Goal: Task Accomplishment & Management: Manage account settings

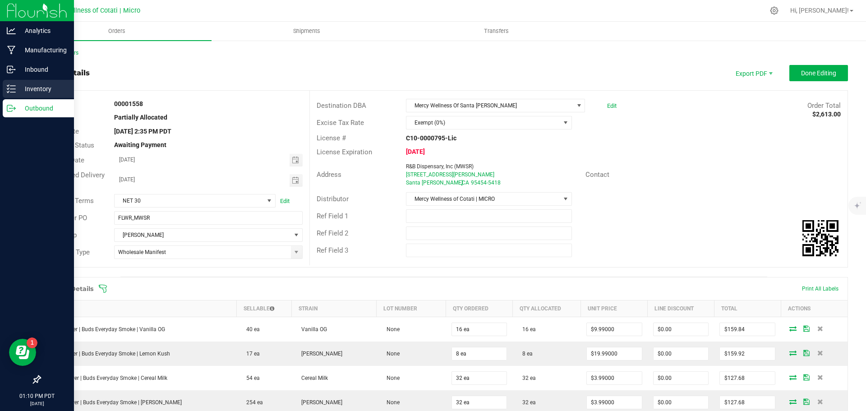
click at [32, 90] on p "Inventory" at bounding box center [43, 88] width 54 height 11
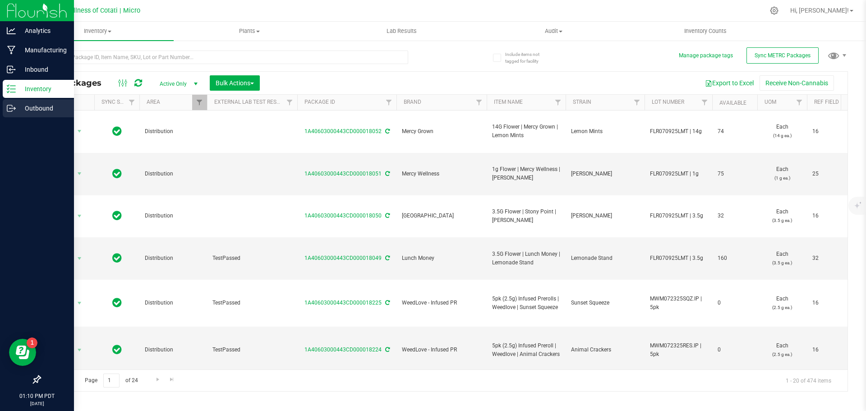
click at [31, 105] on p "Outbound" at bounding box center [43, 108] width 54 height 11
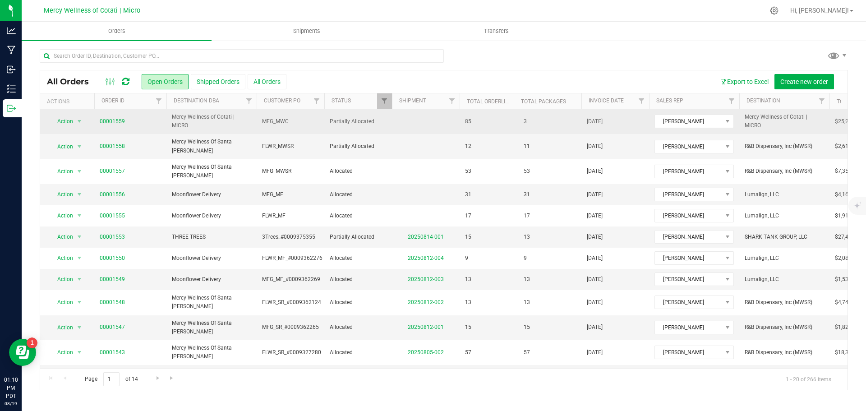
click at [417, 127] on td at bounding box center [426, 121] width 68 height 25
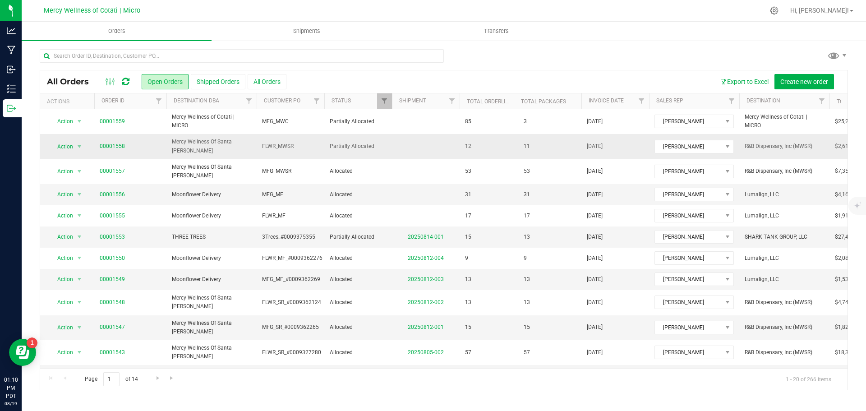
click at [385, 146] on span "Partially Allocated" at bounding box center [358, 146] width 57 height 9
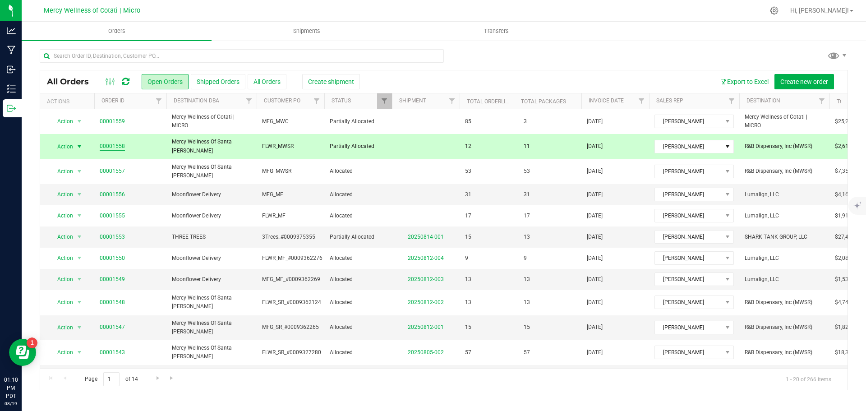
click at [119, 144] on link "00001558" at bounding box center [112, 146] width 25 height 9
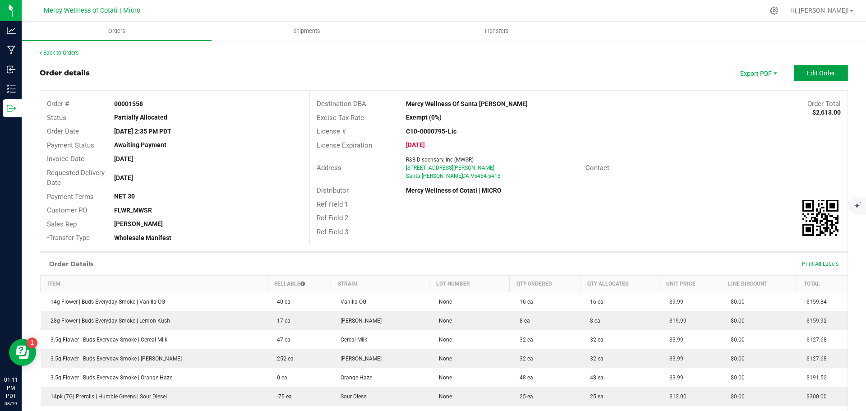
click at [793, 69] on button "Edit Order" at bounding box center [820, 73] width 54 height 16
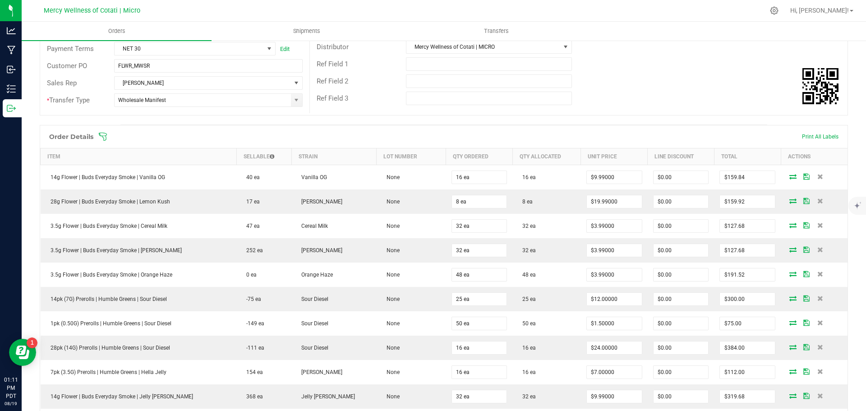
scroll to position [361, 0]
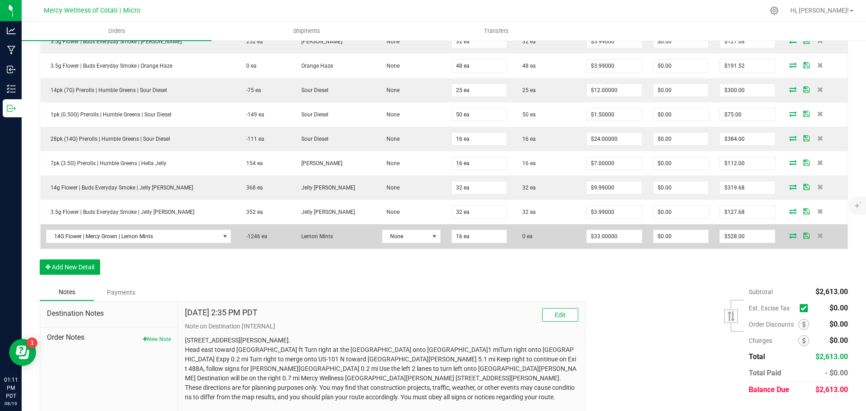
click at [789, 234] on icon at bounding box center [792, 235] width 7 height 5
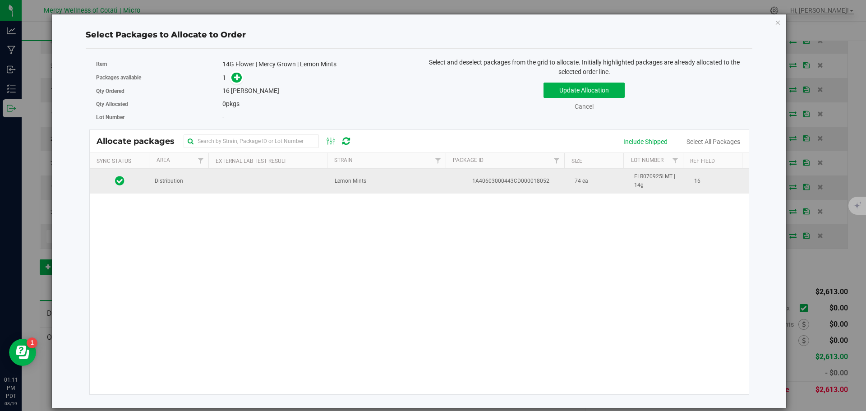
click at [230, 189] on td at bounding box center [269, 181] width 120 height 24
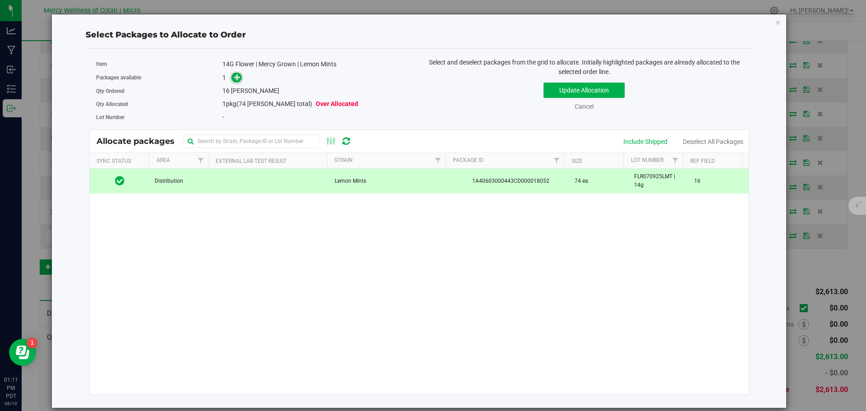
click at [234, 74] on icon at bounding box center [237, 77] width 6 height 6
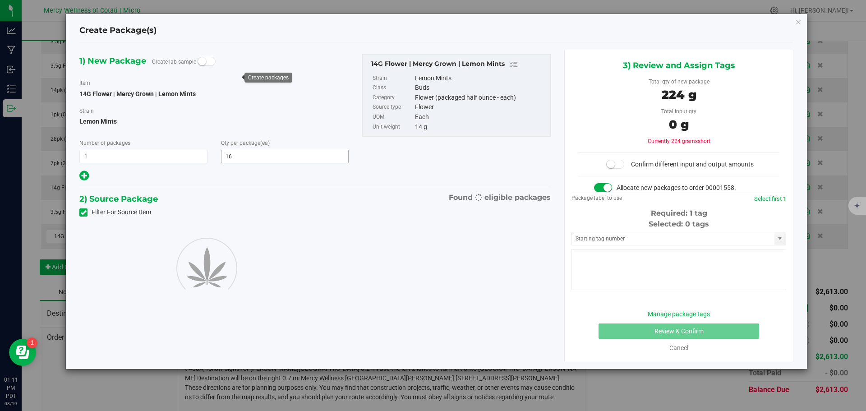
type input "16"
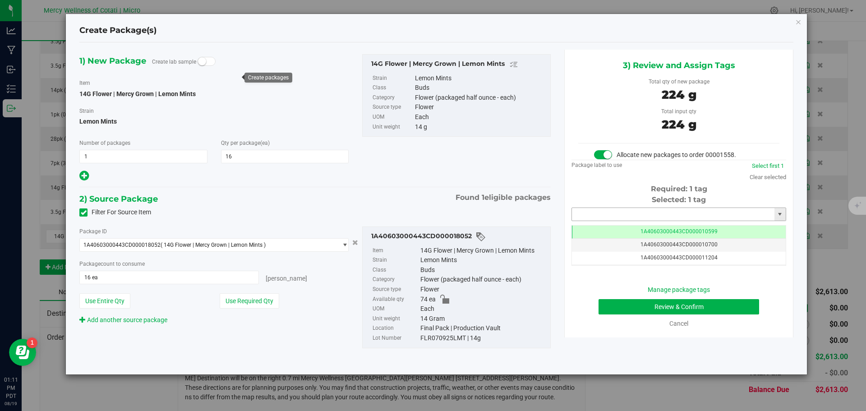
click at [601, 215] on input "text" at bounding box center [673, 214] width 202 height 13
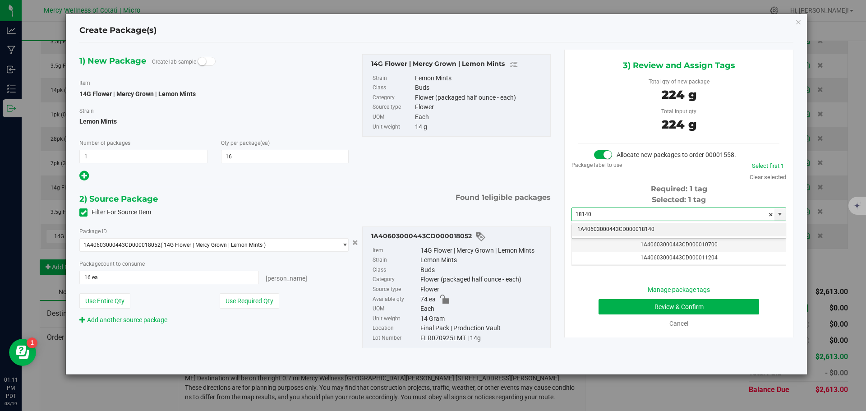
click at [626, 228] on li "1A40603000443CD000018140" at bounding box center [679, 230] width 214 height 14
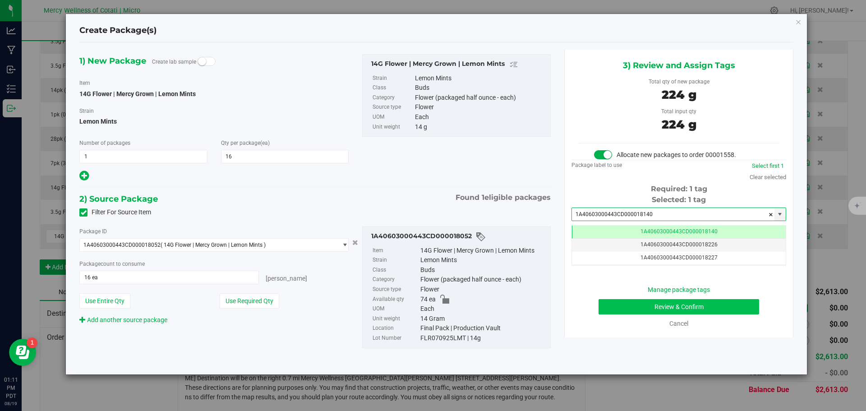
type input "1A40603000443CD000018140"
click at [672, 310] on button "Review & Confirm" at bounding box center [678, 306] width 160 height 15
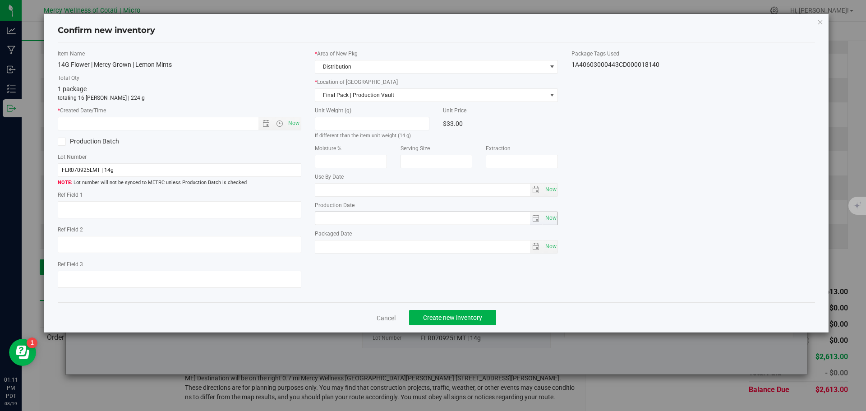
type textarea "16"
type input "[DATE]"
click at [295, 124] on span "Now" at bounding box center [293, 123] width 15 height 13
type input "[DATE] 1:11 PM"
click at [473, 313] on button "Create new inventory" at bounding box center [452, 317] width 87 height 15
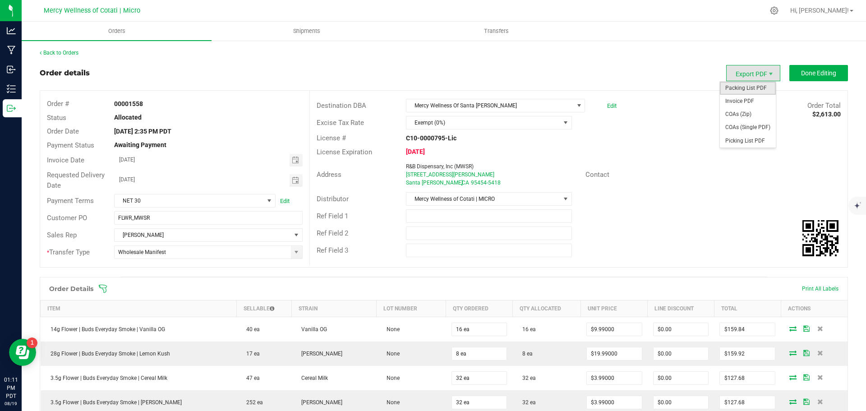
click at [747, 87] on span "Packing List PDF" at bounding box center [748, 88] width 56 height 13
click at [808, 75] on span "Done Editing" at bounding box center [818, 72] width 35 height 7
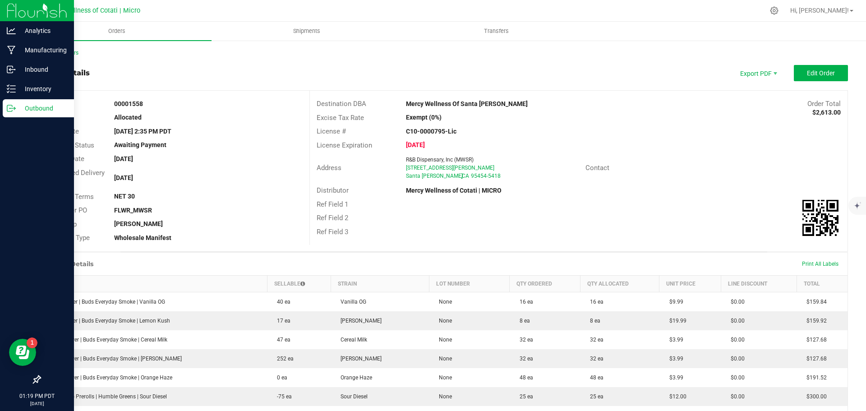
click at [34, 103] on p "Outbound" at bounding box center [43, 108] width 54 height 11
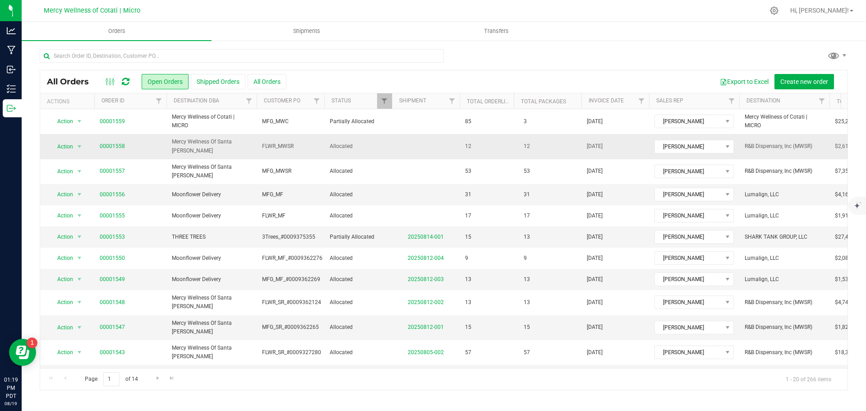
click at [130, 139] on td "00001558" at bounding box center [130, 146] width 72 height 25
click at [137, 148] on span "00001558" at bounding box center [130, 146] width 61 height 9
click at [141, 147] on span "00001558" at bounding box center [130, 146] width 61 height 9
click at [417, 138] on td at bounding box center [426, 146] width 68 height 25
click at [412, 150] on td at bounding box center [426, 146] width 68 height 25
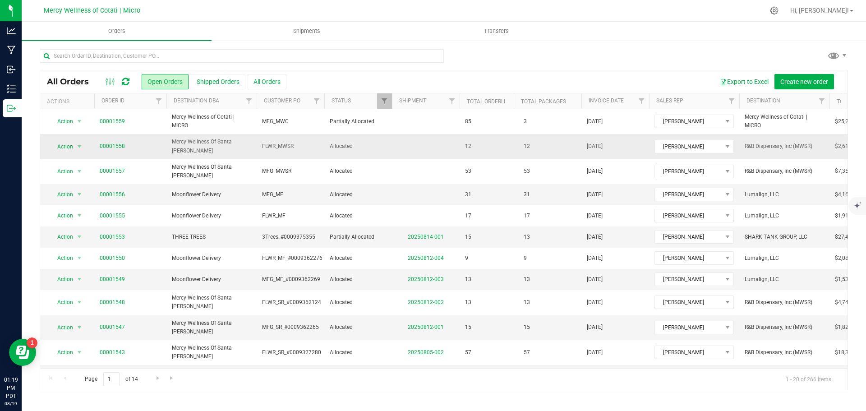
click at [389, 149] on td "Allocated" at bounding box center [358, 146] width 68 height 25
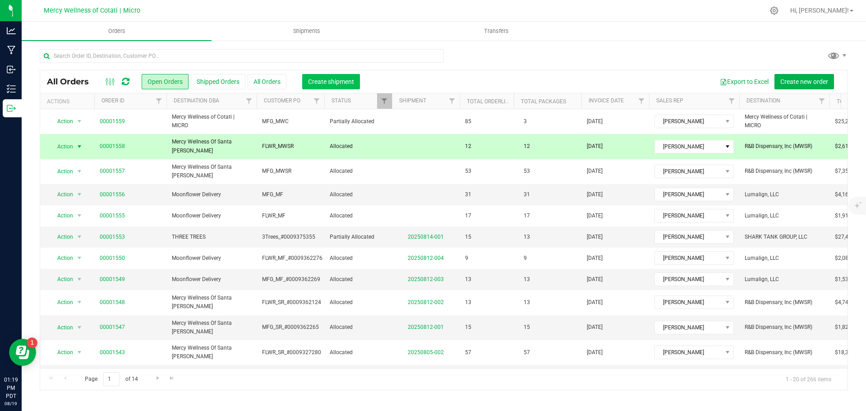
click at [325, 78] on span "Create shipment" at bounding box center [331, 81] width 46 height 7
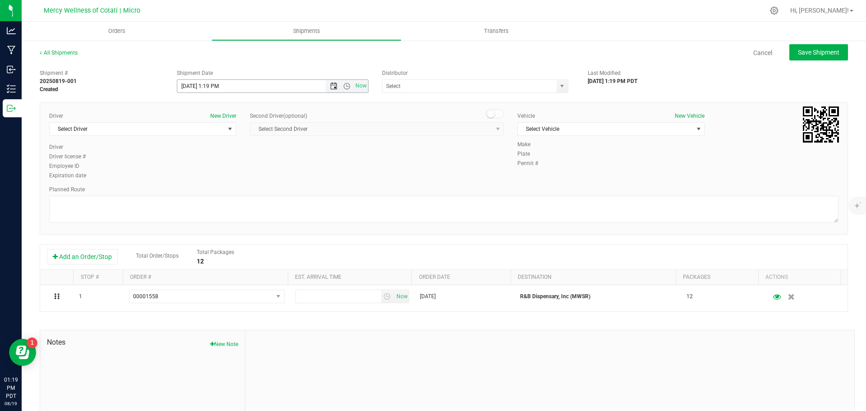
click at [332, 85] on span "Open the date view" at bounding box center [333, 86] width 7 height 7
click at [222, 177] on link "20" at bounding box center [223, 178] width 13 height 14
click at [345, 87] on span "Open the time view" at bounding box center [346, 86] width 7 height 7
click at [196, 158] on li "9:30 AM" at bounding box center [270, 161] width 188 height 12
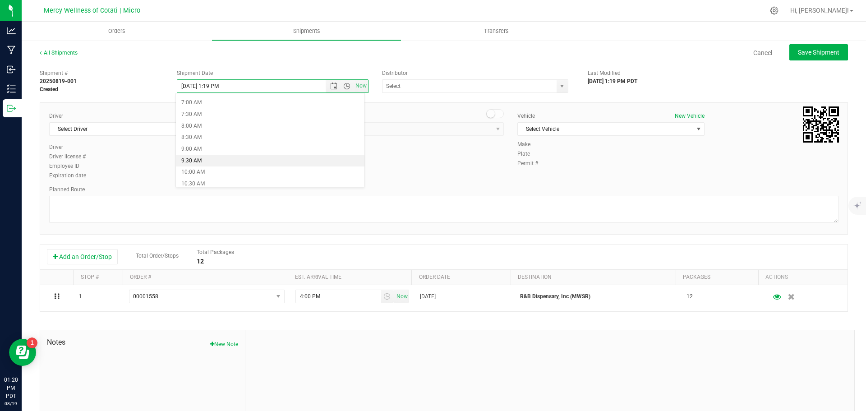
type input "[DATE] 9:30 AM"
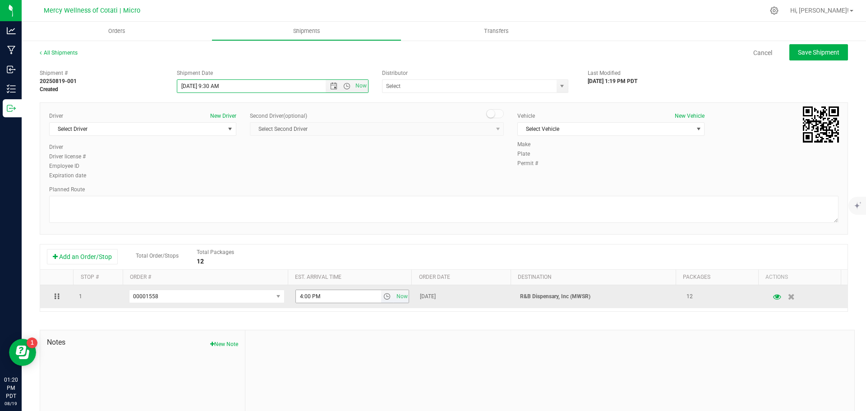
click at [383, 294] on span "select" at bounding box center [386, 296] width 7 height 7
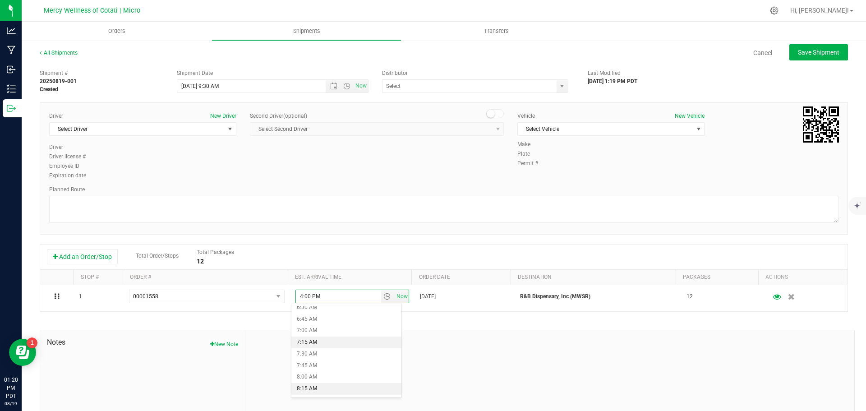
scroll to position [406, 0]
click at [314, 317] on li "9:00 AM" at bounding box center [346, 323] width 110 height 12
click at [208, 128] on span "Select Driver" at bounding box center [137, 129] width 175 height 13
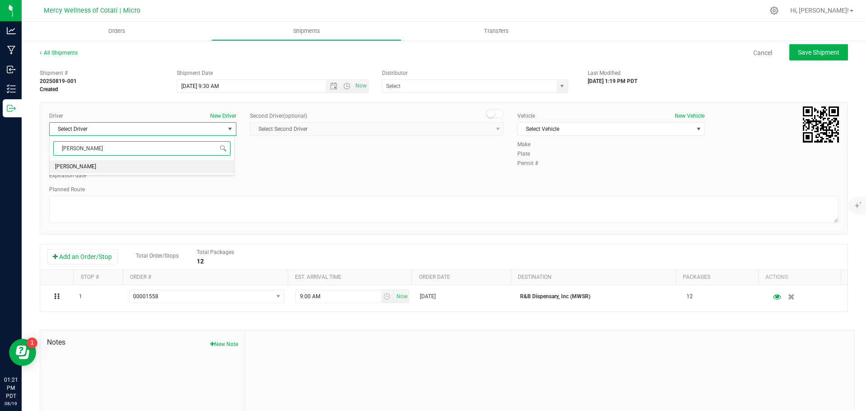
click at [135, 166] on li "[PERSON_NAME]" at bounding box center [142, 167] width 184 height 14
type input "[PERSON_NAME]"
click at [569, 128] on span "Select Vehicle" at bounding box center [605, 129] width 175 height 13
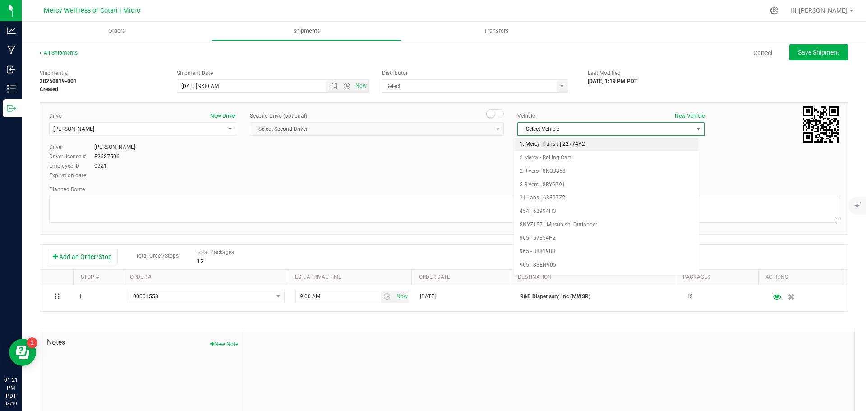
click at [556, 147] on li "1. Mercy Transit | 22774P2" at bounding box center [606, 145] width 184 height 14
click at [453, 87] on input "text" at bounding box center [466, 86] width 169 height 13
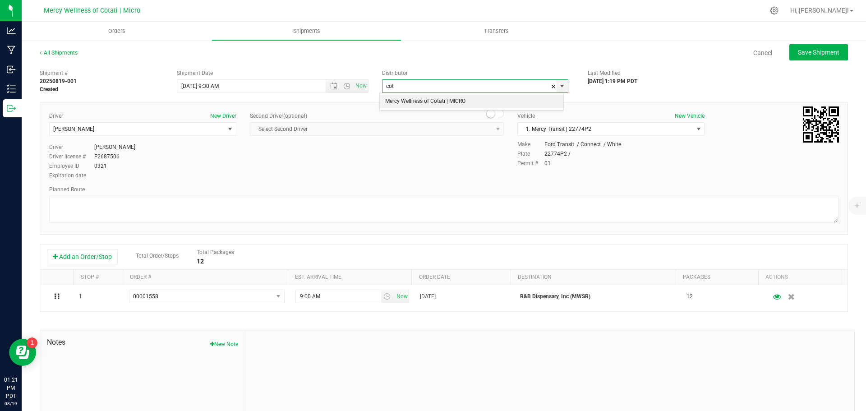
click at [460, 103] on li "Mercy Wellness of Cotati | MICRO" at bounding box center [471, 102] width 183 height 14
type input "Mercy Wellness of Cotati | MICRO"
click at [401, 208] on textarea at bounding box center [443, 209] width 789 height 27
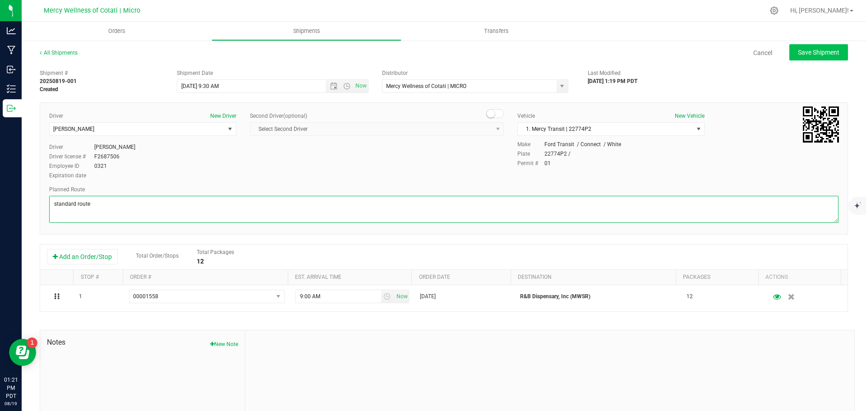
type textarea "standard route"
click at [798, 52] on span "Save Shipment" at bounding box center [818, 52] width 41 height 7
type input "[DATE] 4:30 PM"
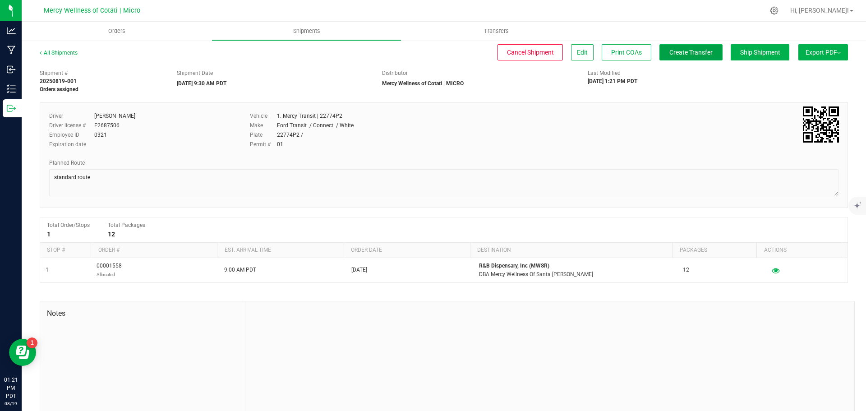
click at [666, 58] on button "Create Transfer" at bounding box center [690, 52] width 63 height 16
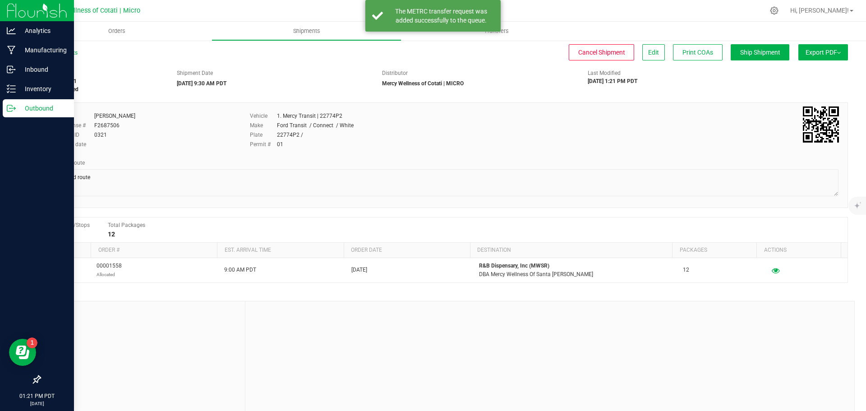
click at [33, 106] on p "Outbound" at bounding box center [43, 108] width 54 height 11
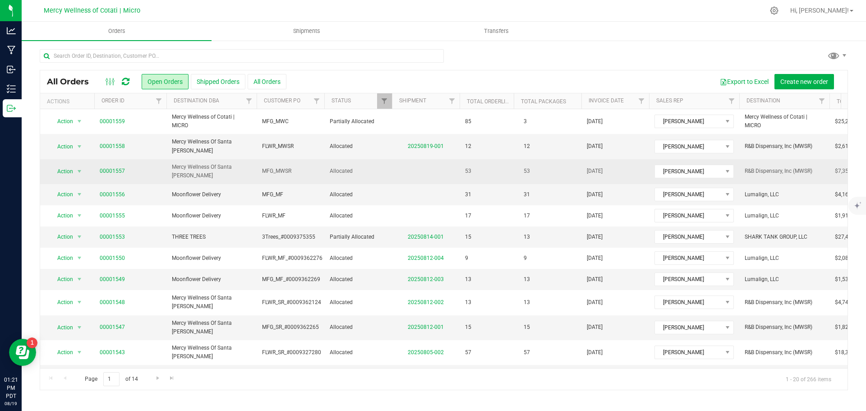
click at [138, 167] on span "00001557" at bounding box center [130, 171] width 61 height 9
click at [149, 167] on span "00001557" at bounding box center [130, 171] width 61 height 9
click at [148, 160] on td "00001557" at bounding box center [130, 171] width 72 height 25
click at [142, 160] on td "00001557" at bounding box center [130, 171] width 72 height 25
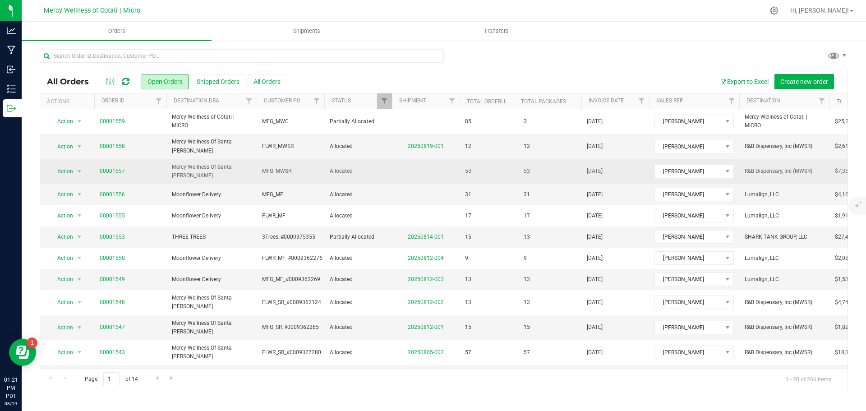
click at [135, 168] on span "00001557" at bounding box center [130, 171] width 61 height 9
click at [361, 159] on td "Allocated" at bounding box center [358, 171] width 68 height 25
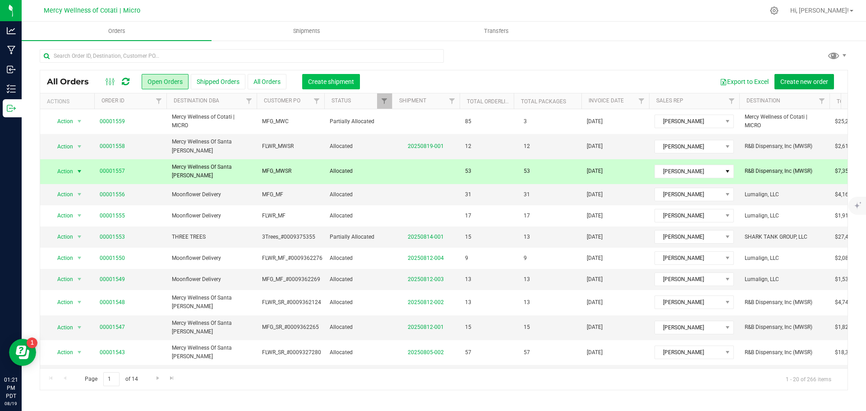
click at [322, 76] on button "Create shipment" at bounding box center [331, 81] width 58 height 15
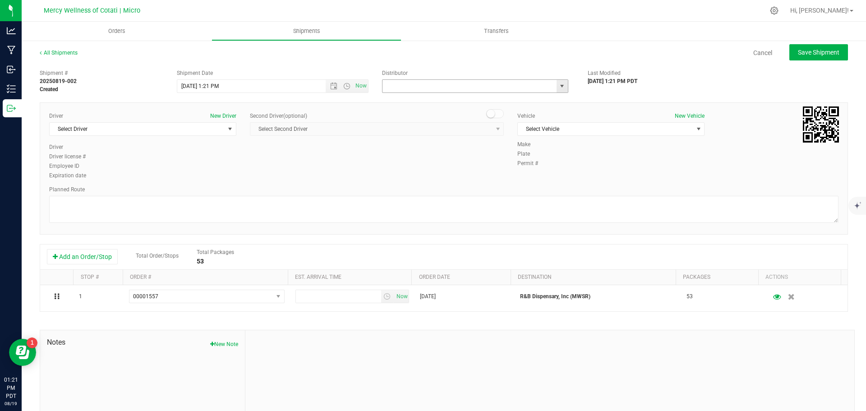
click at [407, 83] on input "text" at bounding box center [466, 86] width 169 height 13
click at [328, 81] on span "Now" at bounding box center [346, 86] width 42 height 13
click at [330, 84] on span "Open the date view" at bounding box center [333, 86] width 7 height 7
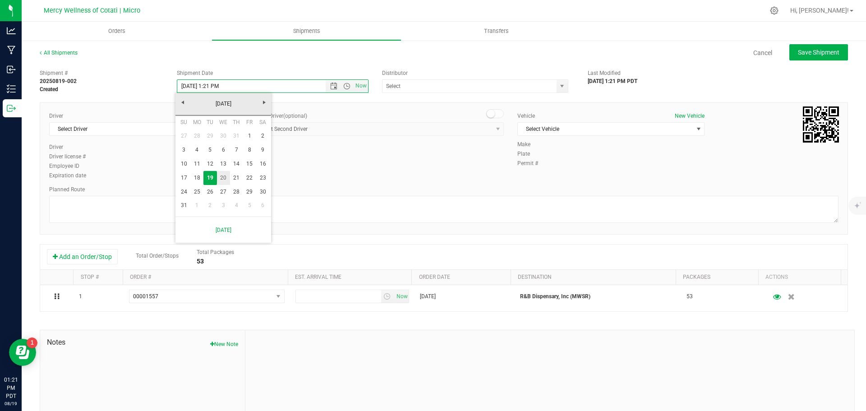
click at [222, 174] on link "20" at bounding box center [223, 178] width 13 height 14
click at [343, 84] on span "Open the time view" at bounding box center [346, 86] width 7 height 7
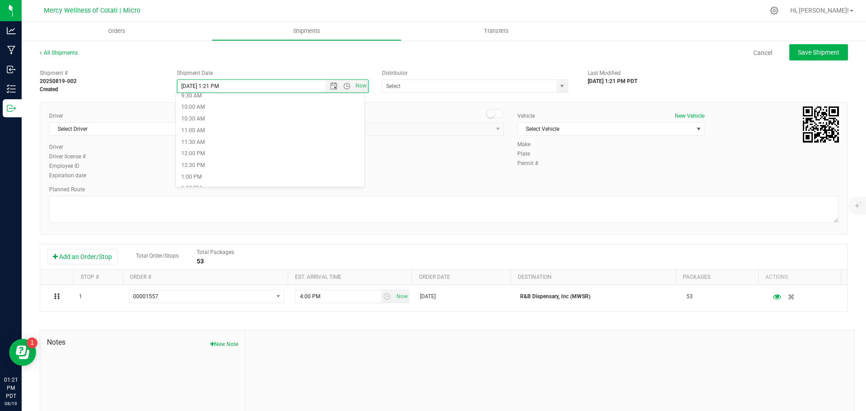
scroll to position [225, 0]
click at [209, 97] on li "9:30 AM" at bounding box center [270, 96] width 188 height 12
type input "[DATE] 9:30 AM"
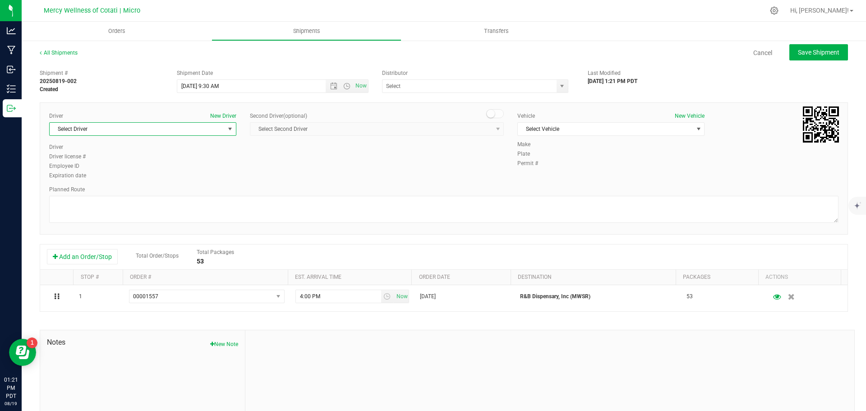
click at [228, 129] on span "select" at bounding box center [229, 128] width 7 height 7
click at [143, 169] on li "[PERSON_NAME]" at bounding box center [142, 167] width 184 height 14
type input "[PERSON_NAME]"
click at [595, 129] on span "Select Vehicle" at bounding box center [605, 129] width 175 height 13
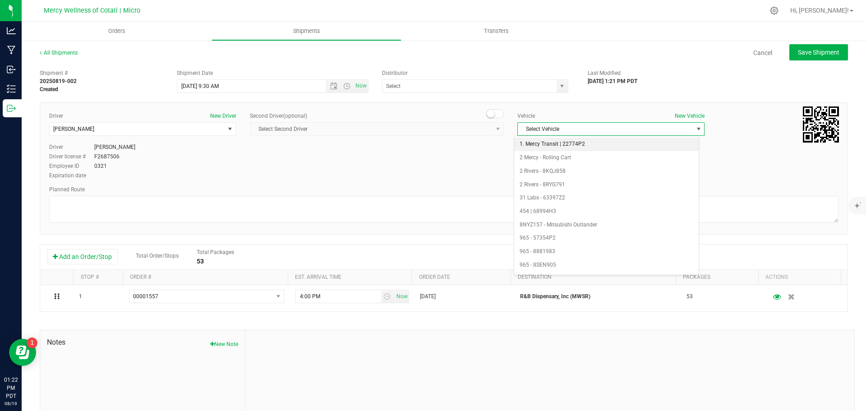
click at [581, 142] on li "1. Mercy Transit | 22774P2" at bounding box center [606, 145] width 184 height 14
click at [442, 205] on textarea at bounding box center [443, 209] width 789 height 27
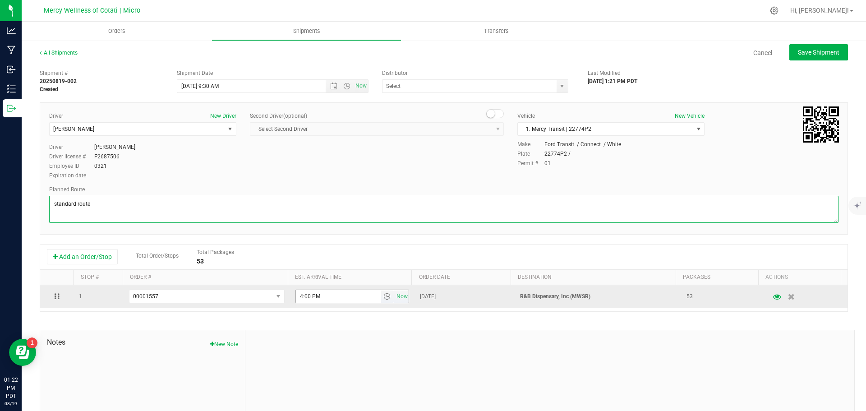
click at [383, 293] on span "select" at bounding box center [386, 296] width 7 height 7
type textarea "standard route"
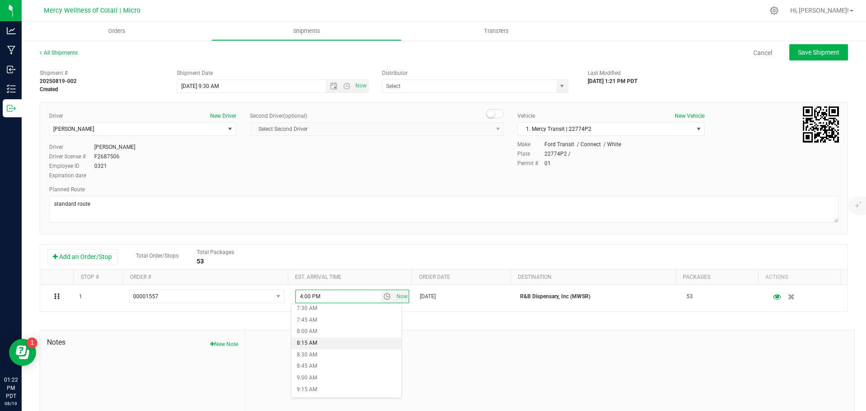
scroll to position [361, 0]
click at [317, 366] on li "9:00 AM" at bounding box center [346, 368] width 110 height 12
click at [512, 80] on input "text" at bounding box center [466, 86] width 169 height 13
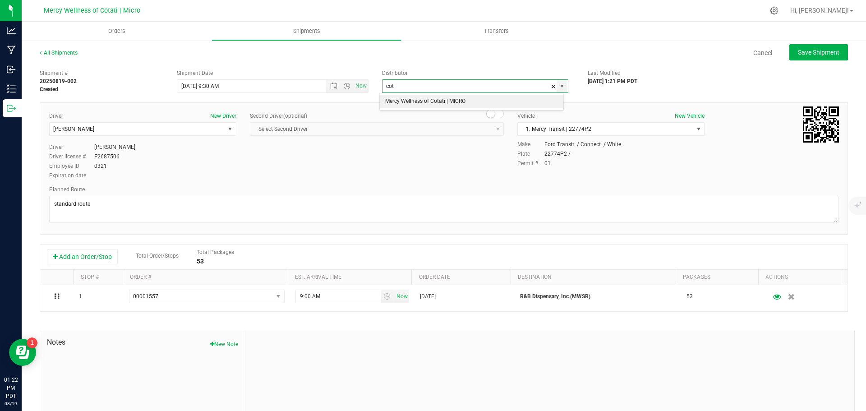
click at [475, 100] on li "Mercy Wellness of Cotati | MICRO" at bounding box center [471, 102] width 183 height 14
type input "Mercy Wellness of Cotati | MICRO"
click at [798, 55] on span "Save Shipment" at bounding box center [818, 52] width 41 height 7
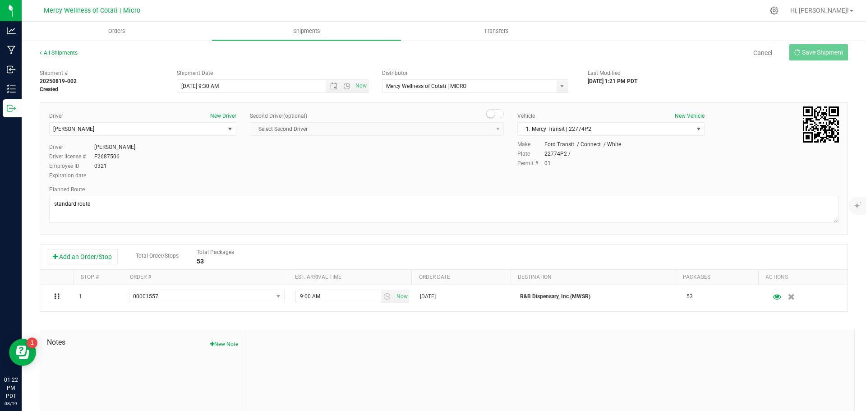
type input "[DATE] 4:30 PM"
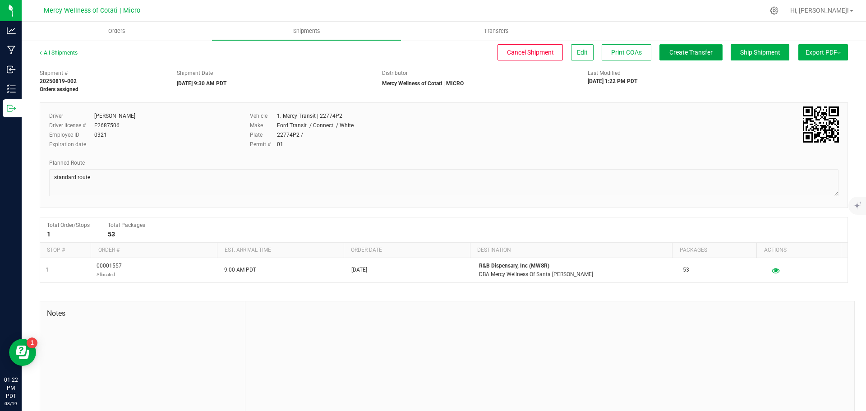
click at [670, 51] on span "Create Transfer" at bounding box center [690, 52] width 43 height 7
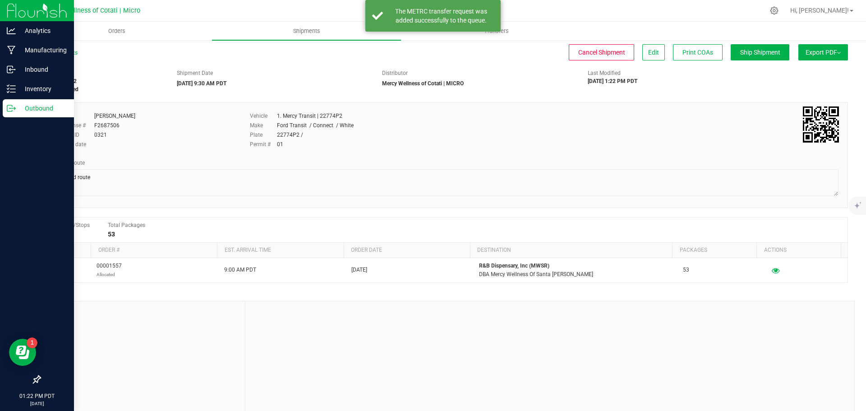
click at [28, 106] on p "Outbound" at bounding box center [43, 108] width 54 height 11
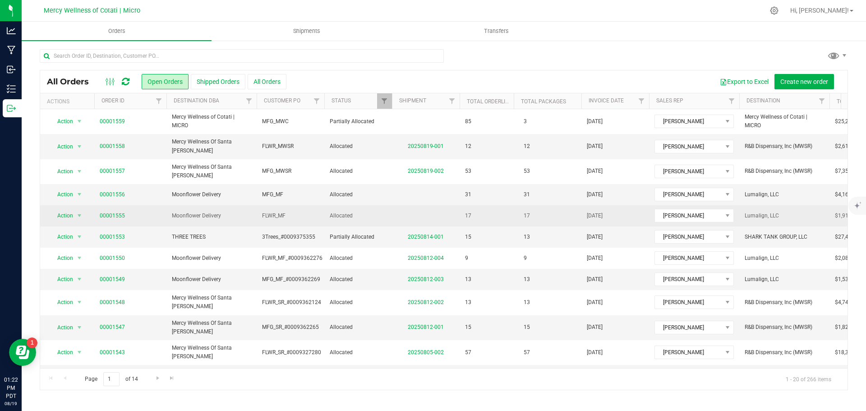
click at [140, 211] on span "00001555" at bounding box center [130, 215] width 61 height 9
click at [135, 212] on span "00001555" at bounding box center [130, 215] width 61 height 9
click at [140, 211] on span "00001555" at bounding box center [130, 215] width 61 height 9
click at [240, 211] on span "Moonflower Delivery" at bounding box center [211, 215] width 79 height 9
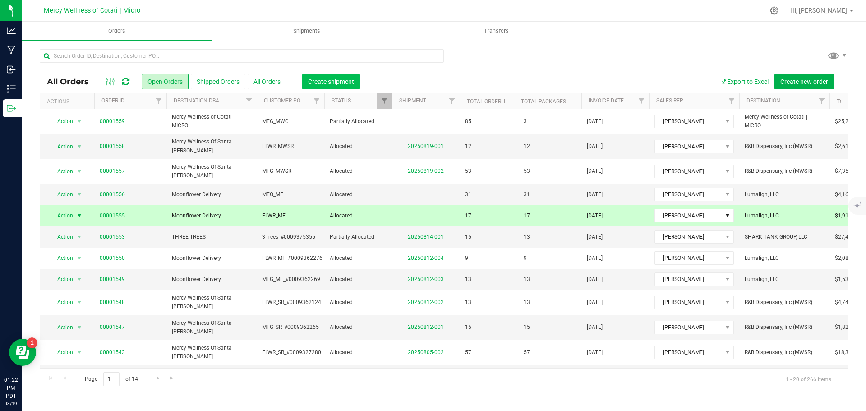
click at [309, 80] on span "Create shipment" at bounding box center [331, 81] width 46 height 7
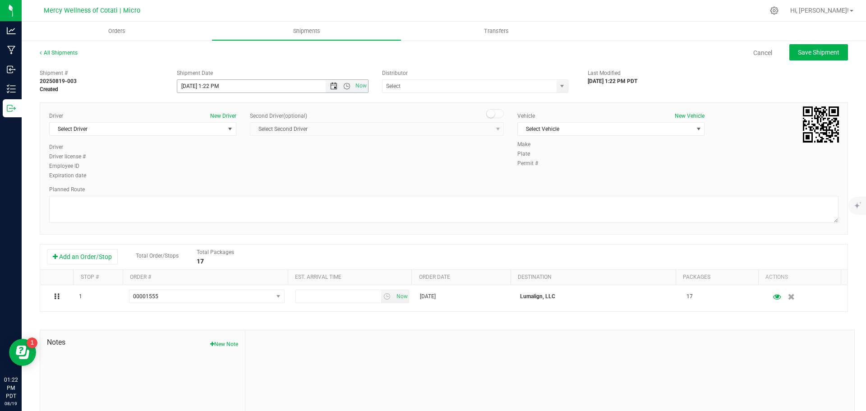
click at [333, 87] on span "Open the date view" at bounding box center [333, 86] width 7 height 7
click at [225, 175] on link "20" at bounding box center [223, 178] width 13 height 14
click at [347, 87] on span "Open the time view" at bounding box center [346, 86] width 7 height 7
click at [197, 163] on li "10:30 AM" at bounding box center [270, 164] width 188 height 12
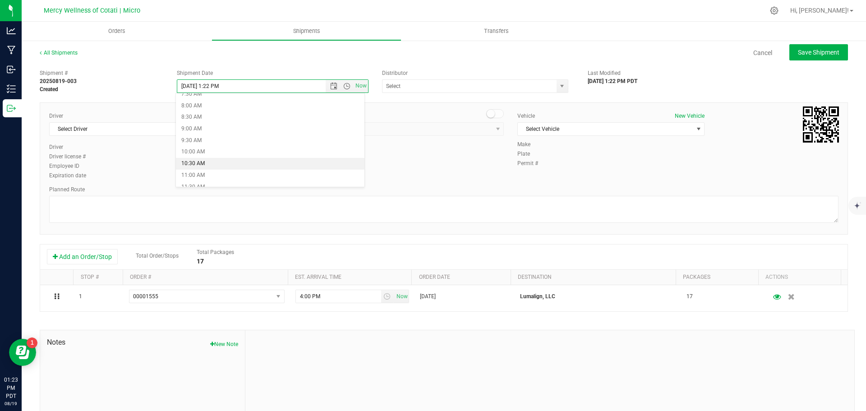
type input "[DATE] 10:30 AM"
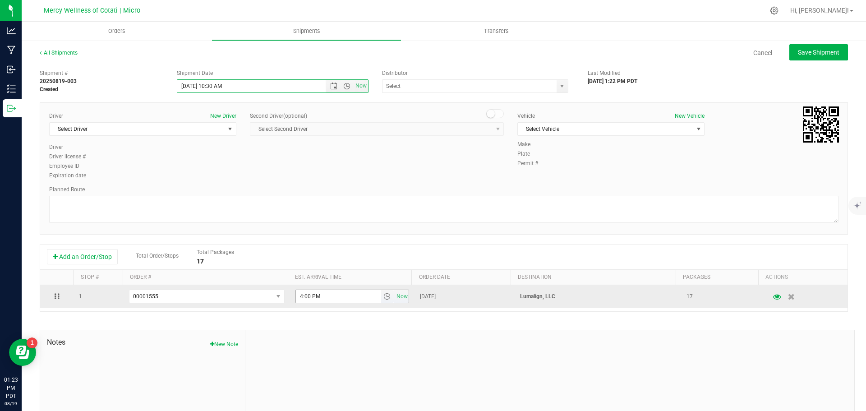
click at [383, 294] on span "select" at bounding box center [386, 296] width 7 height 7
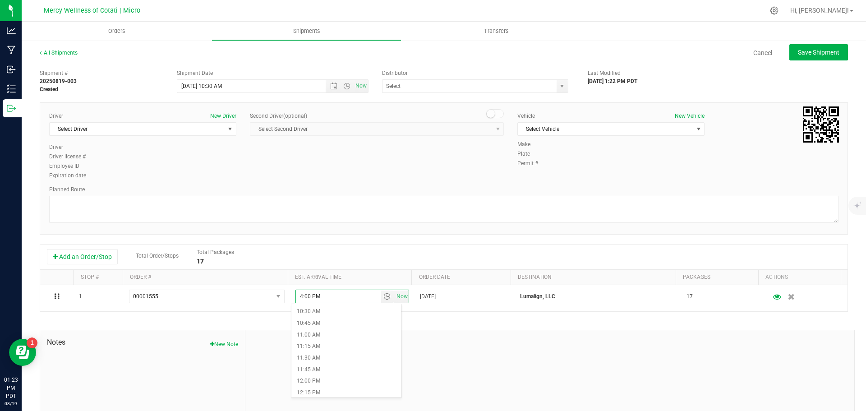
scroll to position [496, 0]
click at [309, 323] on li "11:00 AM" at bounding box center [346, 326] width 110 height 12
click at [183, 201] on textarea at bounding box center [443, 209] width 789 height 27
type textarea "standard route"
click at [229, 128] on span "select" at bounding box center [229, 128] width 7 height 7
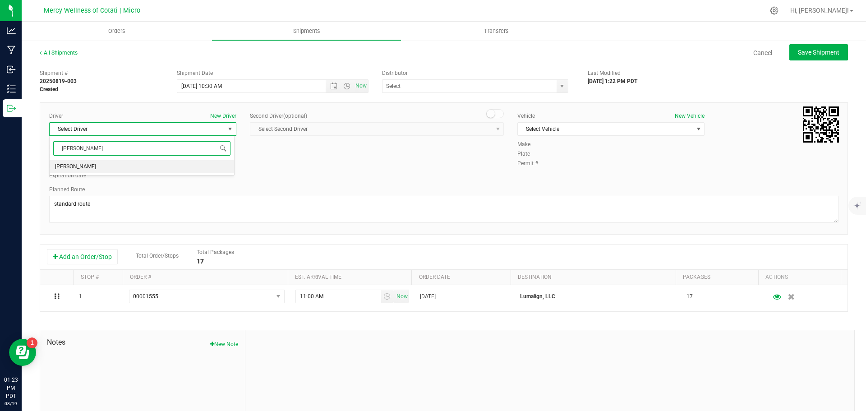
click at [72, 163] on span "[PERSON_NAME]" at bounding box center [75, 167] width 41 height 12
type input "[PERSON_NAME]"
click at [428, 83] on input "text" at bounding box center [466, 86] width 169 height 13
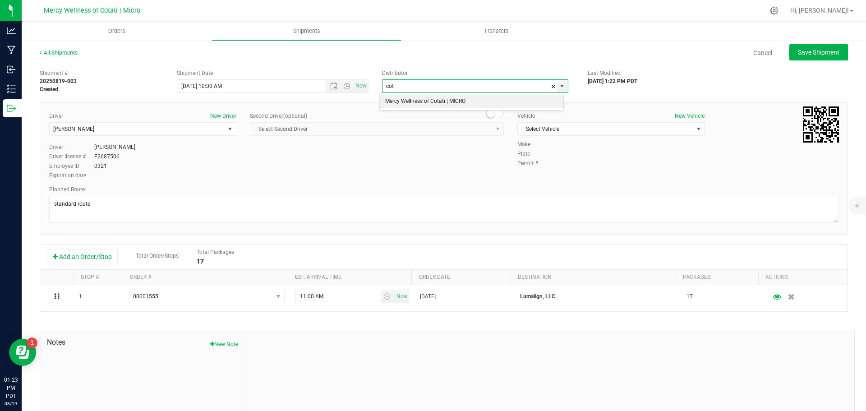
click at [504, 100] on li "Mercy Wellness of Cotati | MICRO" at bounding box center [471, 102] width 183 height 14
type input "Mercy Wellness of Cotati | MICRO"
click at [695, 129] on span "select" at bounding box center [698, 128] width 7 height 7
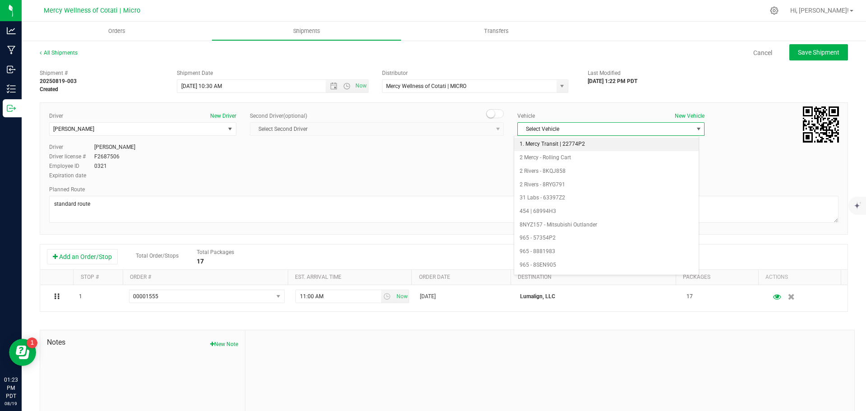
click at [640, 147] on li "1. Mercy Transit | 22774P2" at bounding box center [606, 145] width 184 height 14
click at [331, 85] on span "Open the date view" at bounding box center [333, 86] width 7 height 7
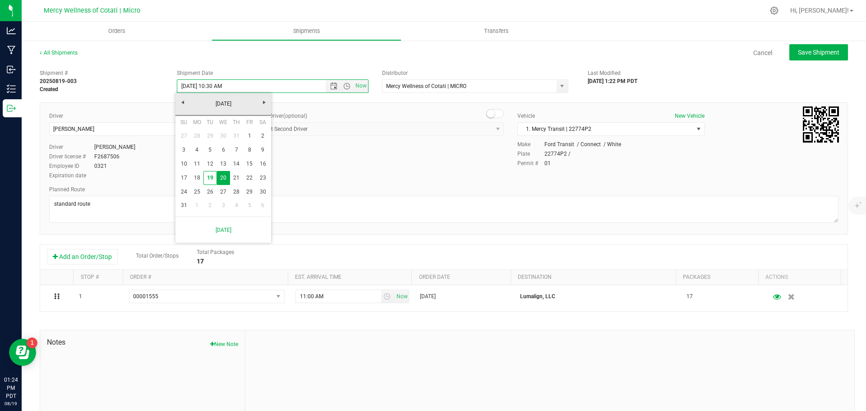
click at [414, 345] on div at bounding box center [549, 390] width 609 height 121
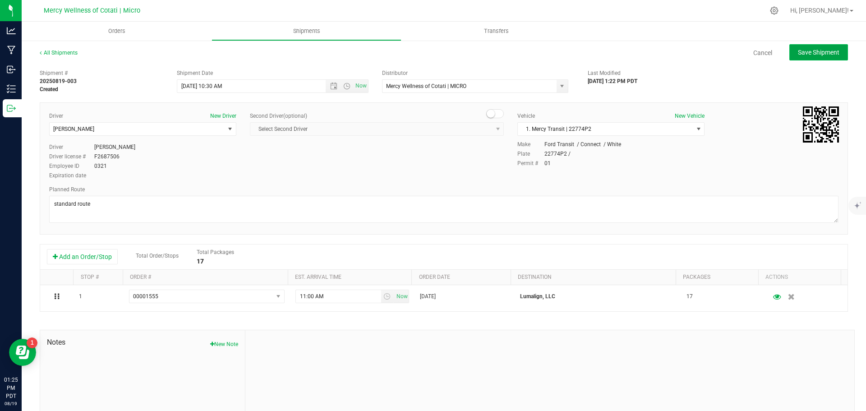
click at [816, 53] on span "Save Shipment" at bounding box center [818, 52] width 41 height 7
type input "[DATE] 5:30 PM"
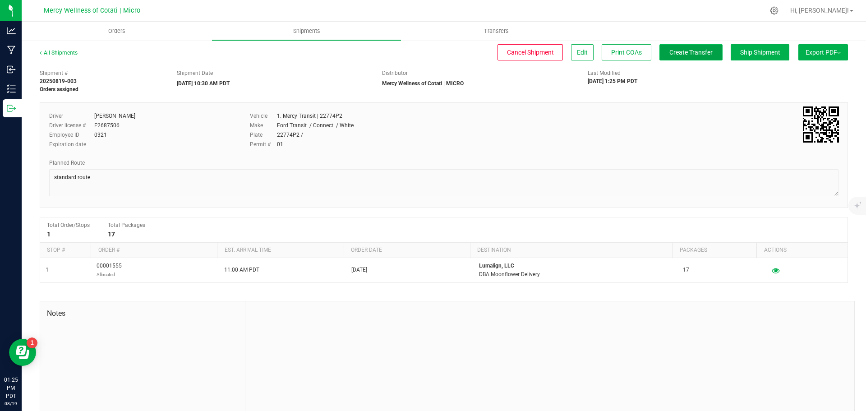
click at [683, 54] on span "Create Transfer" at bounding box center [690, 52] width 43 height 7
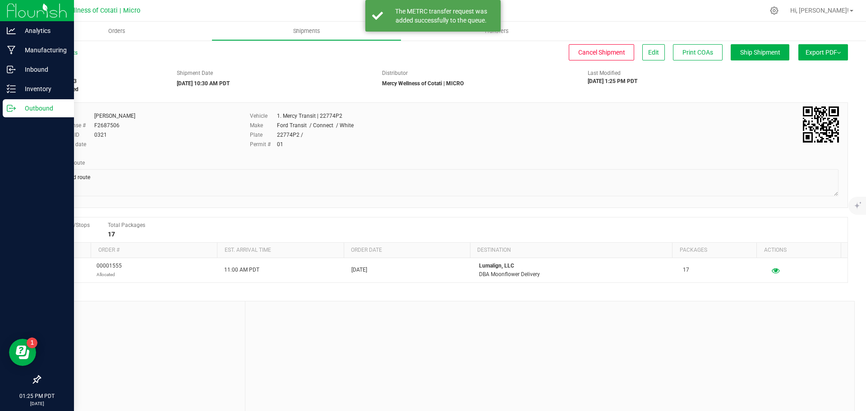
click at [32, 106] on p "Outbound" at bounding box center [43, 108] width 54 height 11
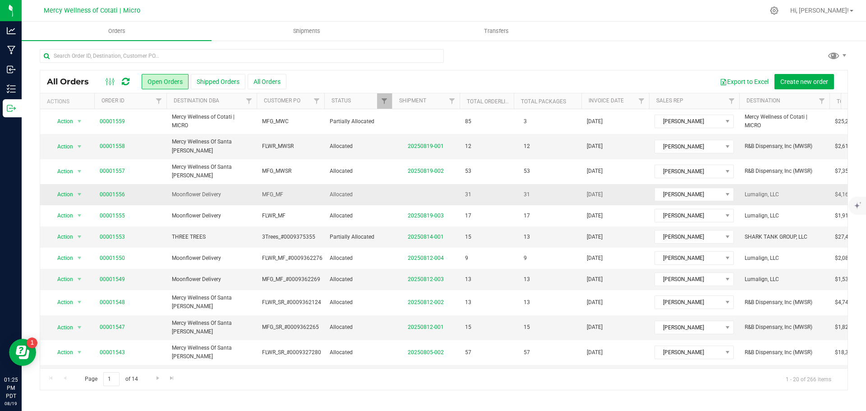
click at [151, 190] on span "00001556" at bounding box center [130, 194] width 61 height 9
click at [143, 190] on span "00001556" at bounding box center [130, 194] width 61 height 9
click at [132, 190] on span "00001556" at bounding box center [130, 194] width 61 height 9
click at [124, 193] on td "00001556" at bounding box center [130, 194] width 72 height 21
click at [248, 192] on td "Moonflower Delivery" at bounding box center [211, 194] width 90 height 21
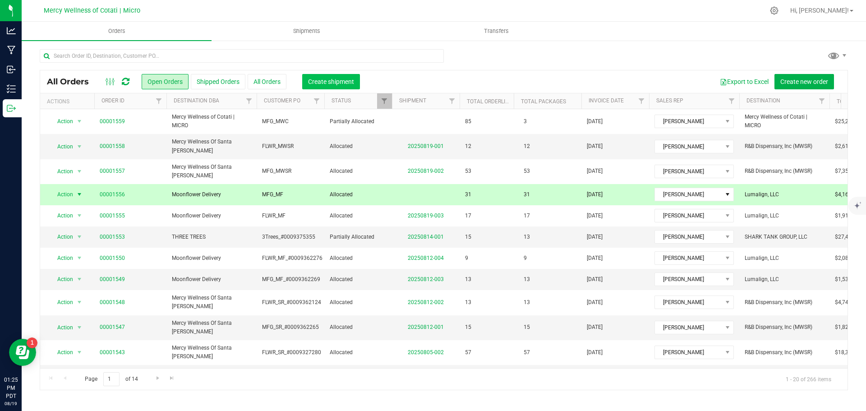
click at [318, 82] on span "Create shipment" at bounding box center [331, 81] width 46 height 7
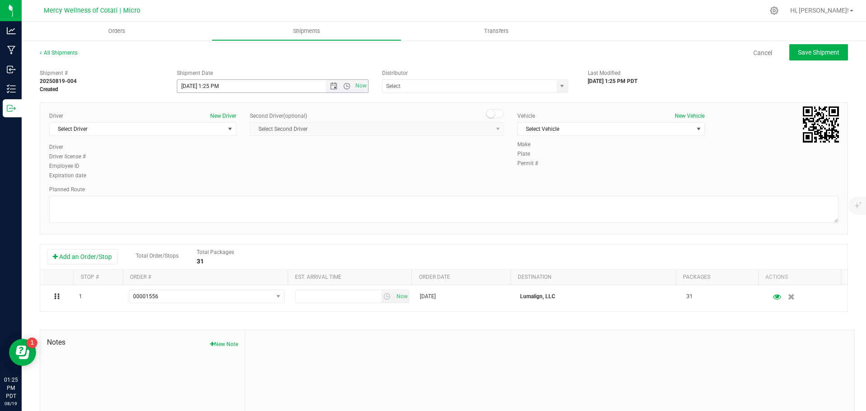
click at [327, 82] on span "Now" at bounding box center [346, 86] width 42 height 13
click at [330, 83] on span "Open the date view" at bounding box center [333, 86] width 7 height 7
click at [225, 174] on link "20" at bounding box center [223, 178] width 13 height 14
click at [343, 86] on span "Open the time view" at bounding box center [346, 86] width 7 height 7
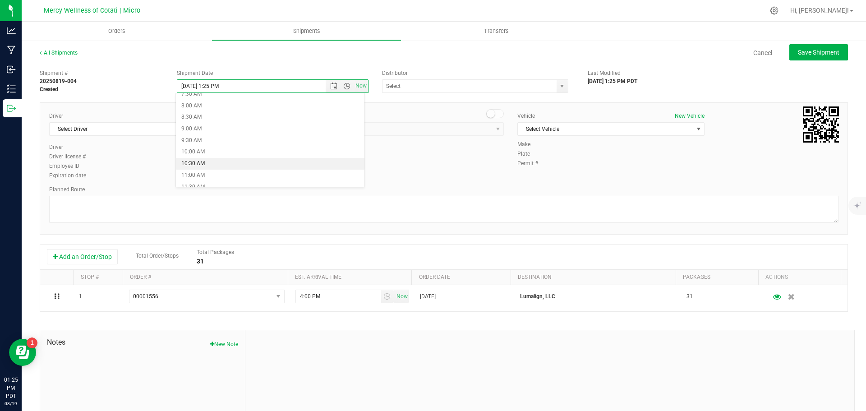
click at [209, 162] on li "10:30 AM" at bounding box center [270, 164] width 188 height 12
type input "[DATE] 10:30 AM"
click at [556, 80] on span "select" at bounding box center [561, 86] width 11 height 13
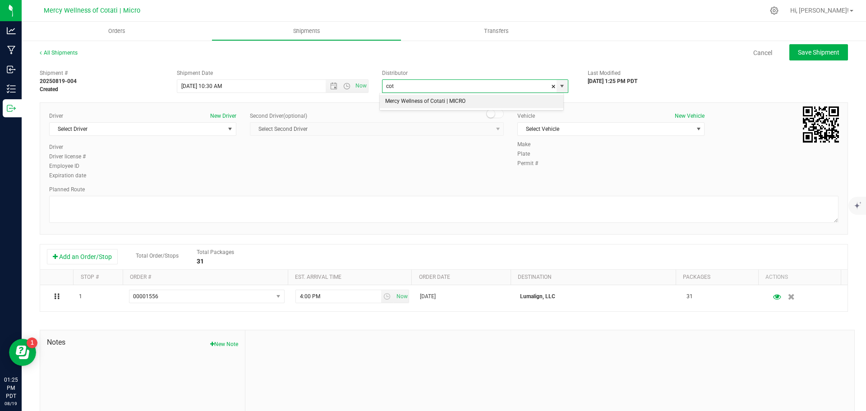
click at [428, 96] on li "Mercy Wellness of Cotati | MICRO" at bounding box center [471, 102] width 183 height 14
type input "Mercy Wellness of Cotati | MICRO"
click at [528, 128] on span "Select Vehicle" at bounding box center [605, 129] width 175 height 13
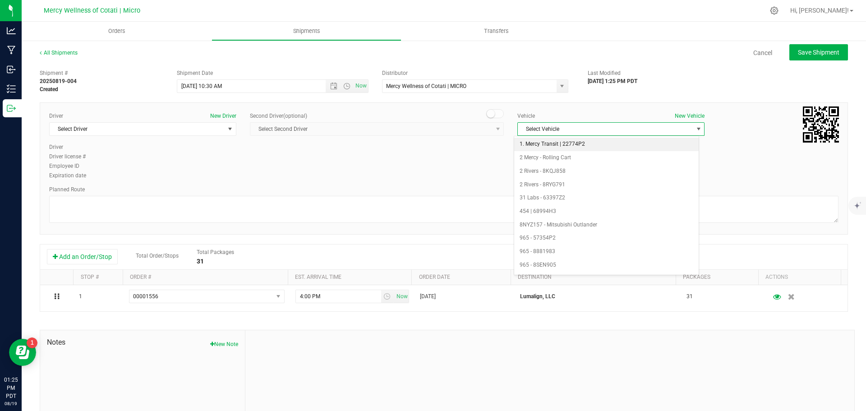
click at [537, 145] on li "1. Mercy Transit | 22774P2" at bounding box center [606, 145] width 184 height 14
click at [189, 133] on span "Select Driver" at bounding box center [137, 129] width 175 height 13
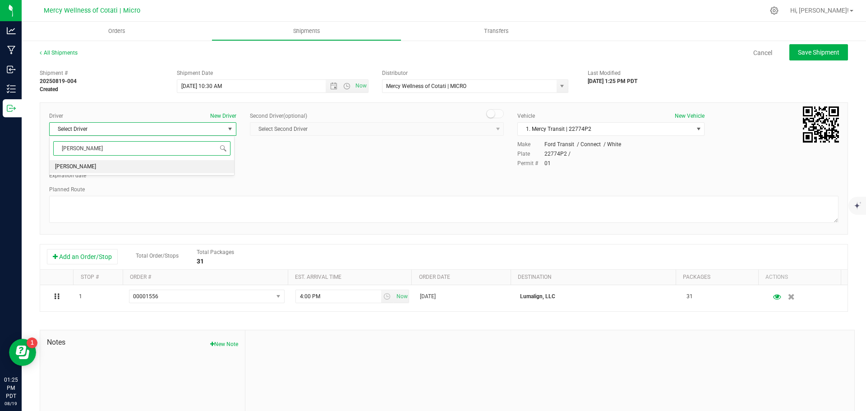
click at [170, 169] on li "[PERSON_NAME]" at bounding box center [142, 167] width 184 height 14
type input "[PERSON_NAME]"
click at [159, 219] on textarea at bounding box center [443, 209] width 789 height 27
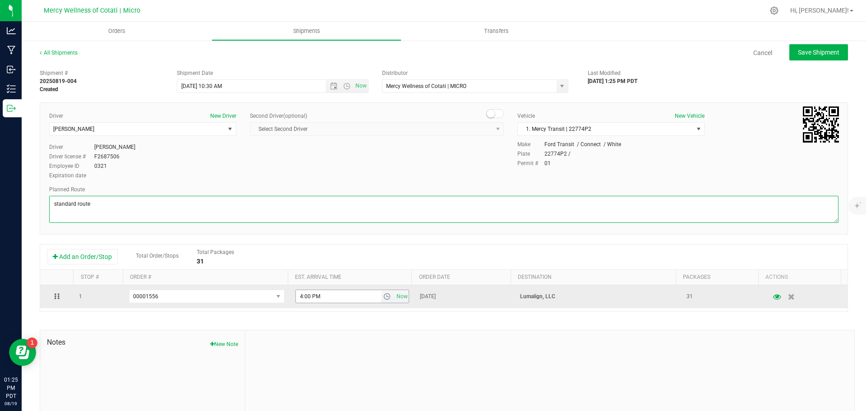
click at [383, 294] on span "select" at bounding box center [386, 296] width 7 height 7
type textarea "standard route"
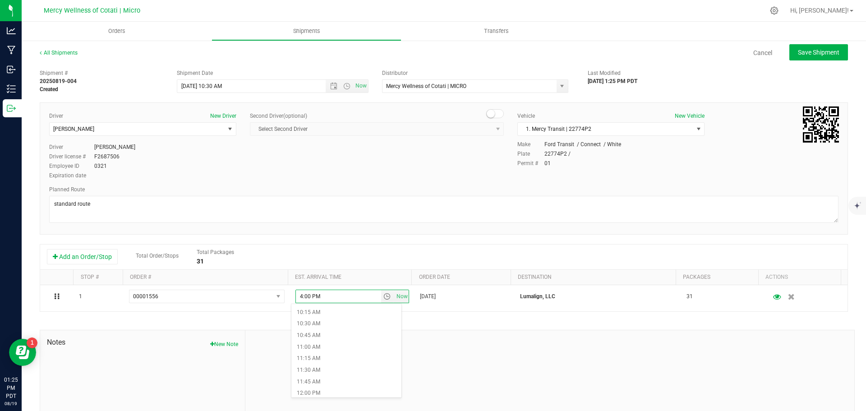
scroll to position [496, 0]
click at [315, 325] on li "11:00 AM" at bounding box center [346, 326] width 110 height 12
click at [802, 50] on span "Save Shipment" at bounding box center [818, 52] width 41 height 7
type input "[DATE] 5:30 PM"
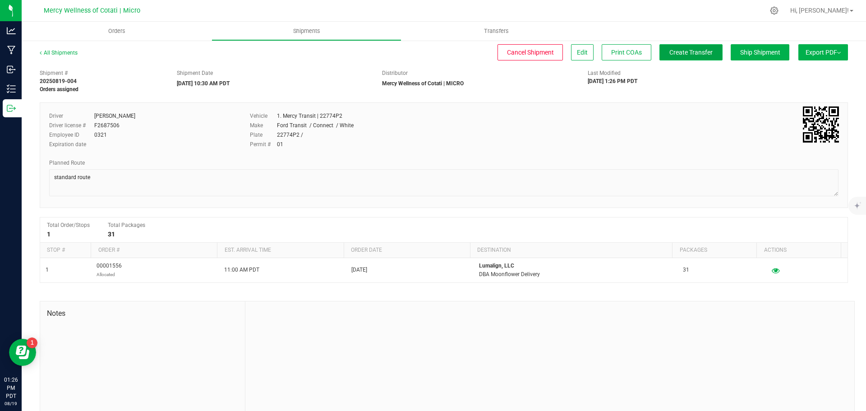
click at [670, 56] on button "Create Transfer" at bounding box center [690, 52] width 63 height 16
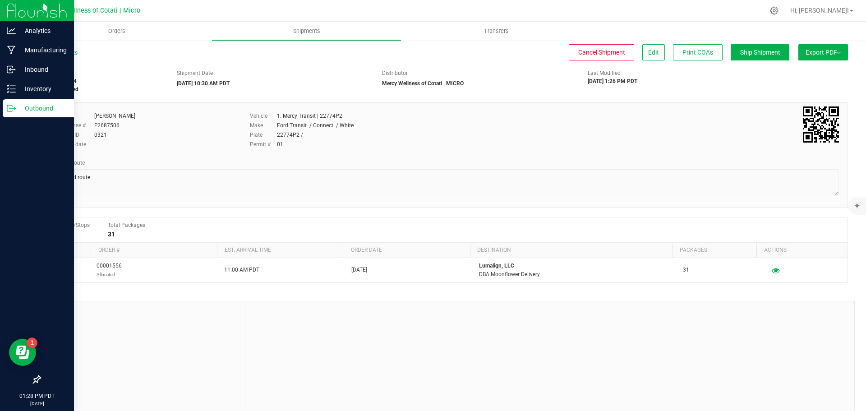
click at [39, 105] on p "Outbound" at bounding box center [43, 108] width 54 height 11
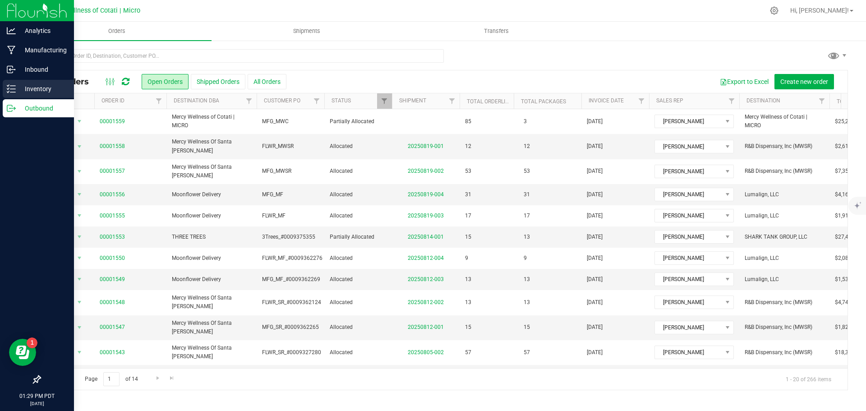
click at [6, 90] on div "Inventory" at bounding box center [38, 89] width 71 height 18
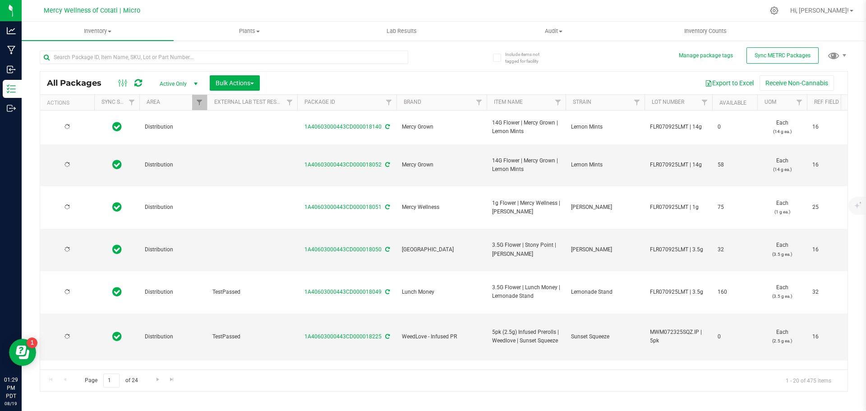
type input "[DATE]"
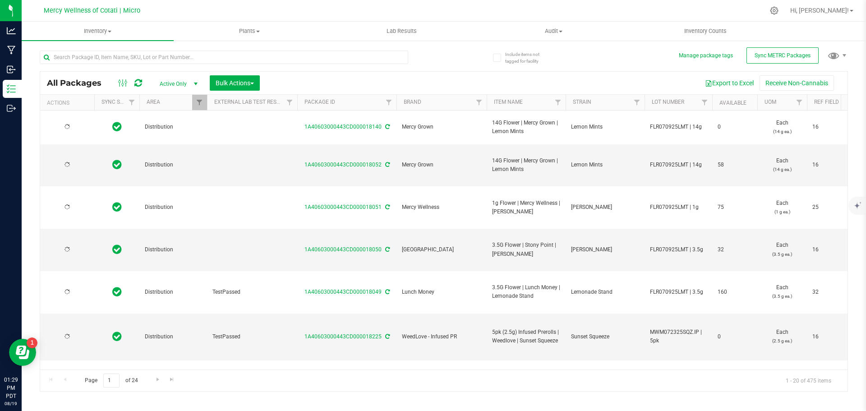
type input "[DATE]"
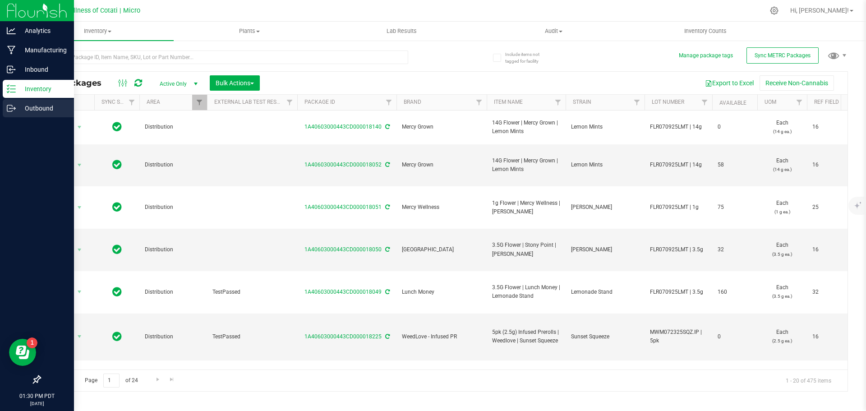
click at [38, 105] on p "Outbound" at bounding box center [43, 108] width 54 height 11
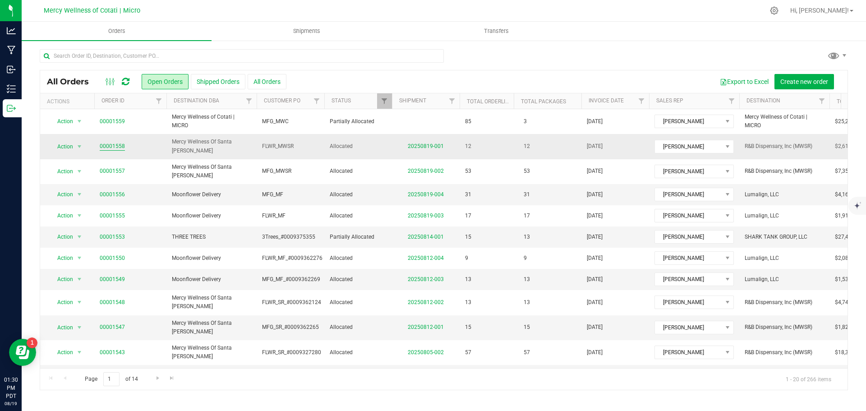
click at [119, 143] on link "00001558" at bounding box center [112, 146] width 25 height 9
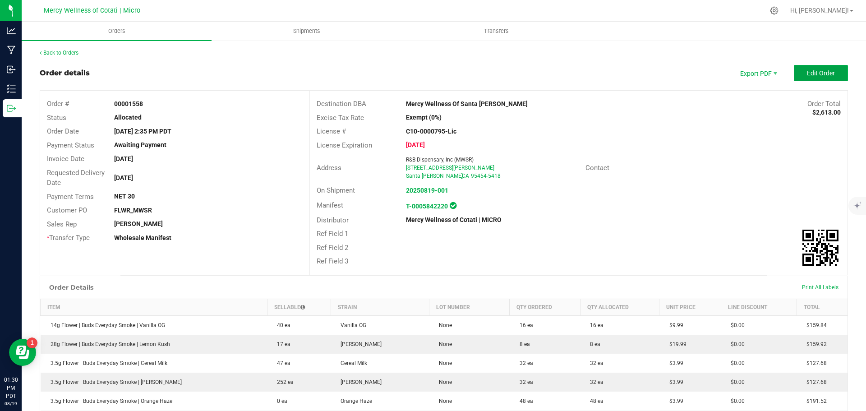
click at [813, 69] on span "Edit Order" at bounding box center [821, 72] width 28 height 7
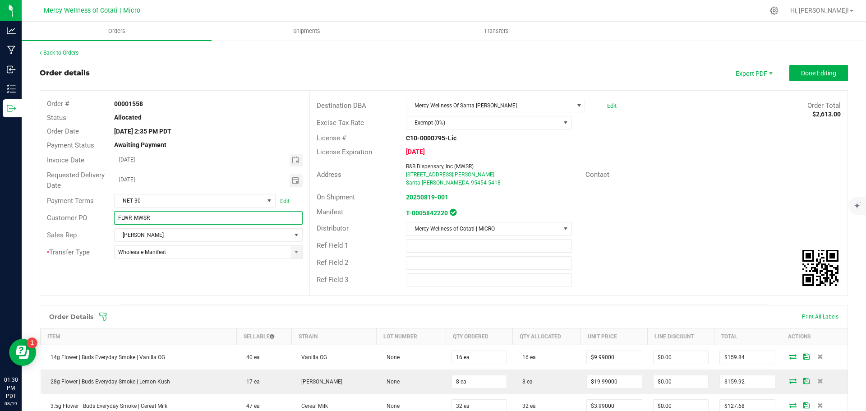
click at [175, 213] on input "FLWR_MWSR" at bounding box center [208, 218] width 188 height 14
paste input "0009397385"
type input "FLWR_MWSR0009397385"
click at [818, 78] on button "Done Editing" at bounding box center [818, 73] width 59 height 16
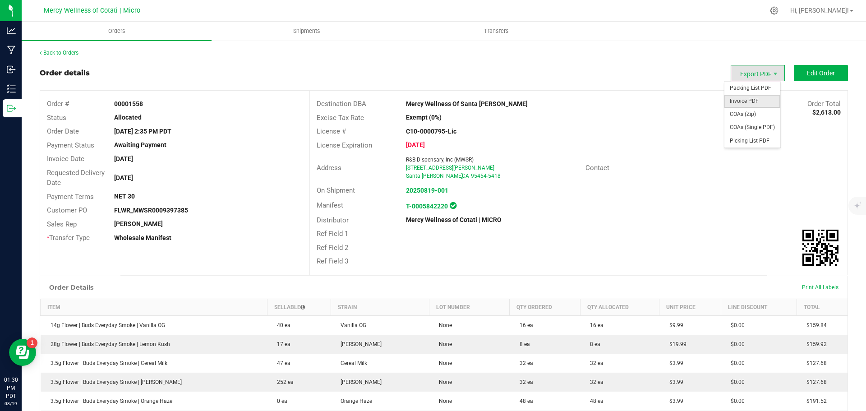
click at [755, 103] on span "Invoice PDF" at bounding box center [752, 101] width 56 height 13
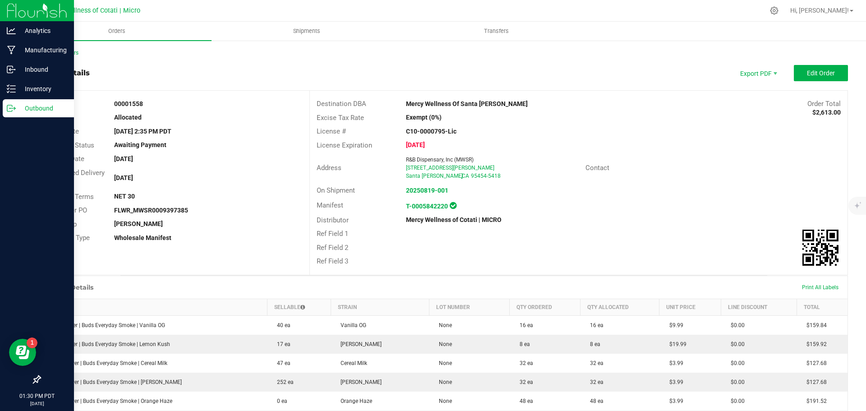
click at [24, 104] on p "Outbound" at bounding box center [43, 108] width 54 height 11
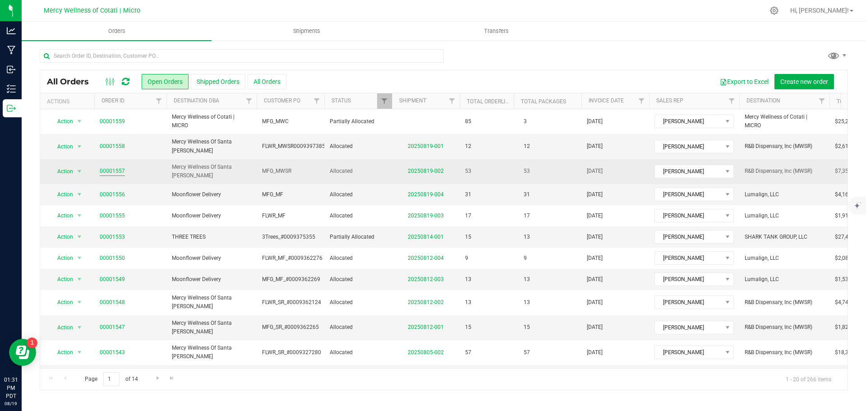
click at [109, 167] on link "00001557" at bounding box center [112, 171] width 25 height 9
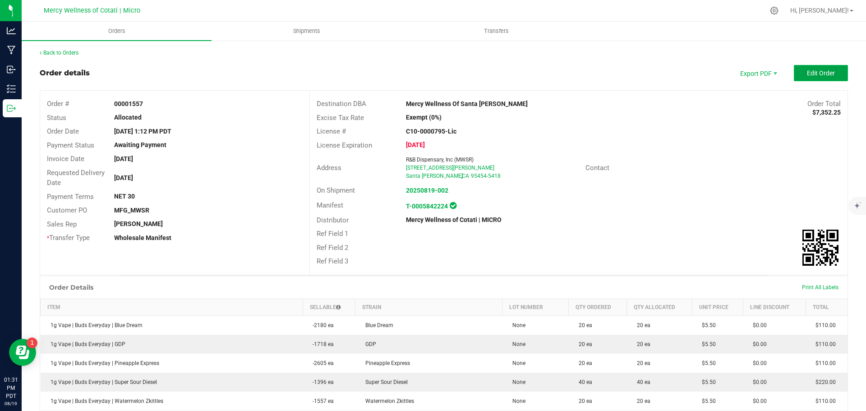
click at [811, 73] on span "Edit Order" at bounding box center [821, 72] width 28 height 7
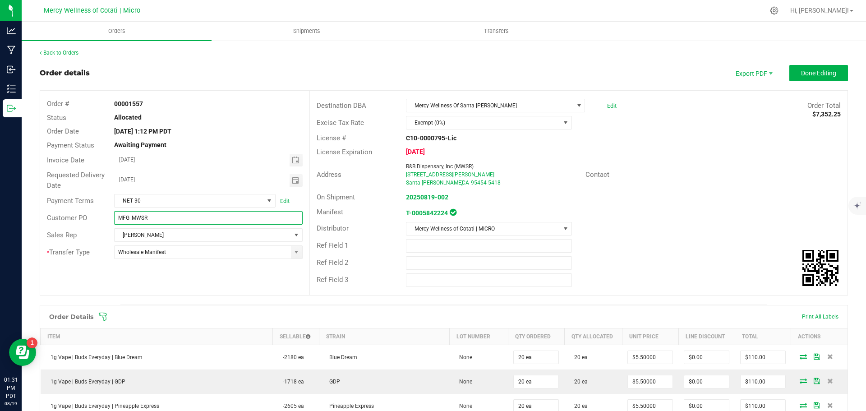
click at [179, 219] on input "MFG_MWSR" at bounding box center [208, 218] width 188 height 14
paste input "0009397386"
type input "MFG_MWSR0009397386"
click at [792, 74] on button "Done Editing" at bounding box center [818, 73] width 59 height 16
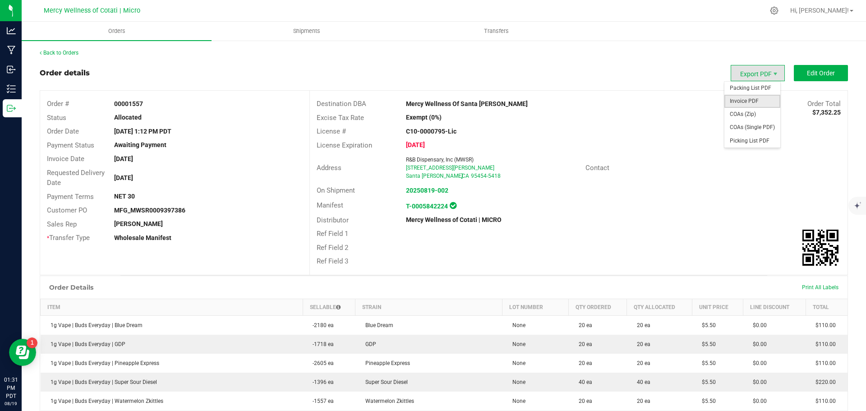
click at [747, 97] on span "Invoice PDF" at bounding box center [752, 101] width 56 height 13
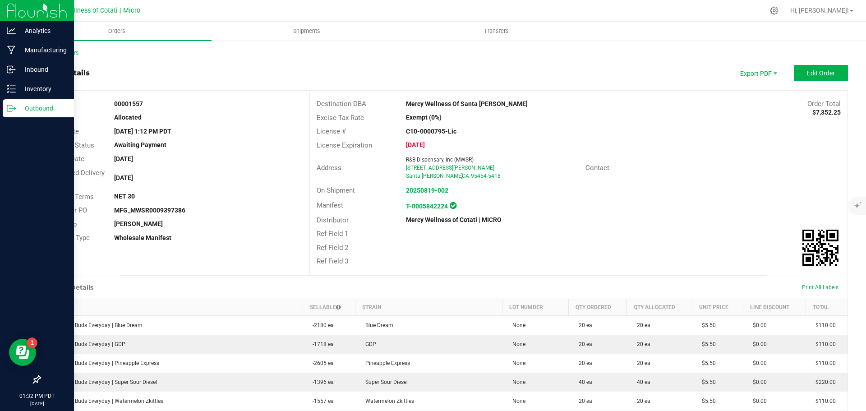
click at [36, 105] on p "Outbound" at bounding box center [43, 108] width 54 height 11
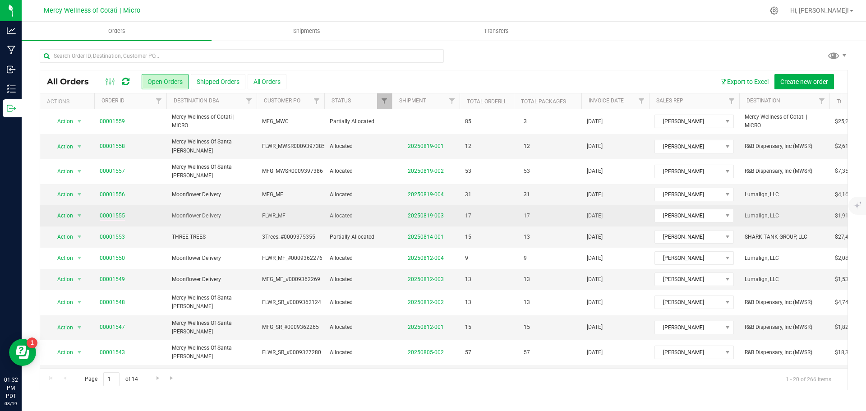
click at [115, 211] on link "00001555" at bounding box center [112, 215] width 25 height 9
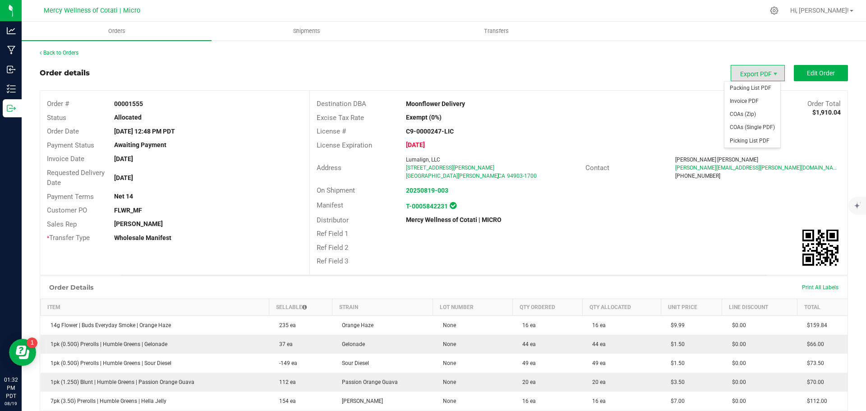
drag, startPoint x: 757, startPoint y: 73, endPoint x: 825, endPoint y: 85, distance: 68.2
click at [652, 132] on outbound-order-header "Order details Export PDF Edit Order Order # 00001555 Status Allocated Order Dat…" at bounding box center [444, 170] width 808 height 210
click at [830, 76] on button "Edit Order" at bounding box center [820, 73] width 54 height 16
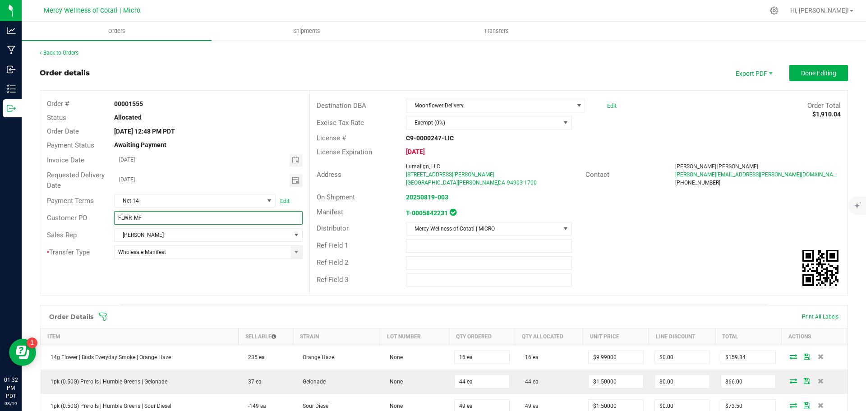
click at [168, 220] on input "FLWR_MF" at bounding box center [208, 218] width 188 height 14
paste input "0009397387"
type input "FLWR_MF0009397387"
click at [825, 69] on span "Done Editing" at bounding box center [818, 72] width 35 height 7
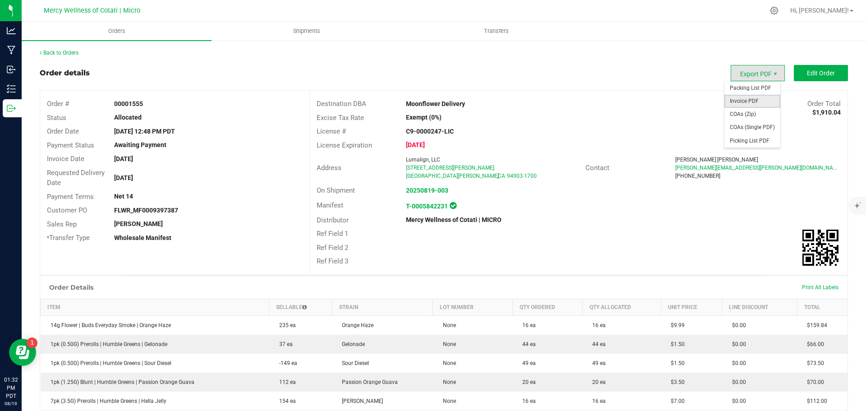
click at [755, 97] on span "Invoice PDF" at bounding box center [752, 101] width 56 height 13
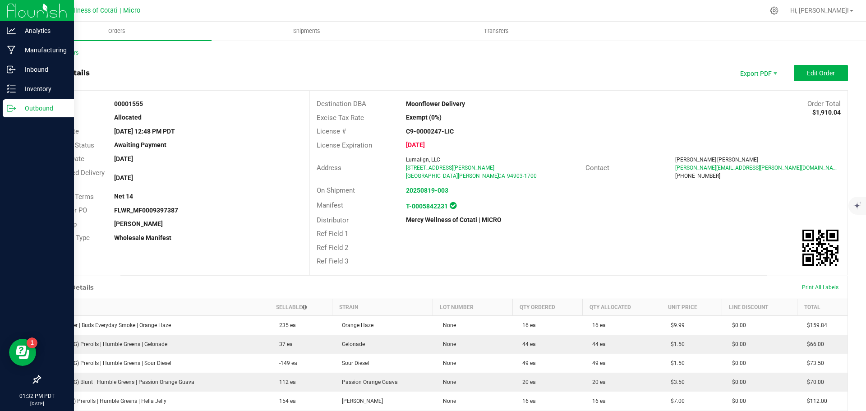
click at [31, 105] on p "Outbound" at bounding box center [43, 108] width 54 height 11
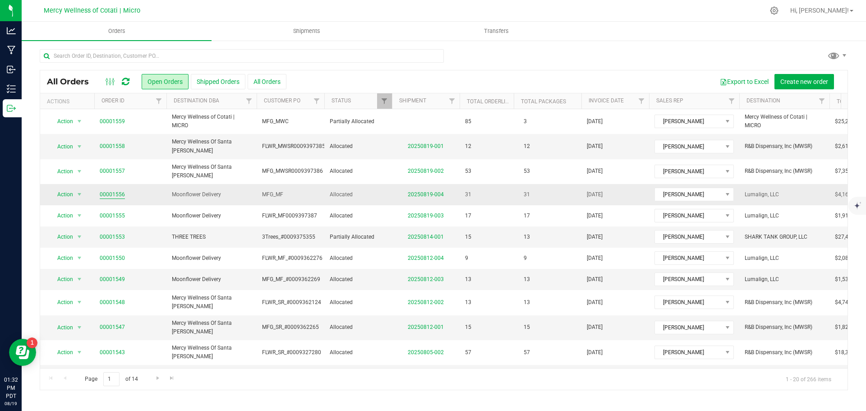
click at [105, 190] on link "00001556" at bounding box center [112, 194] width 25 height 9
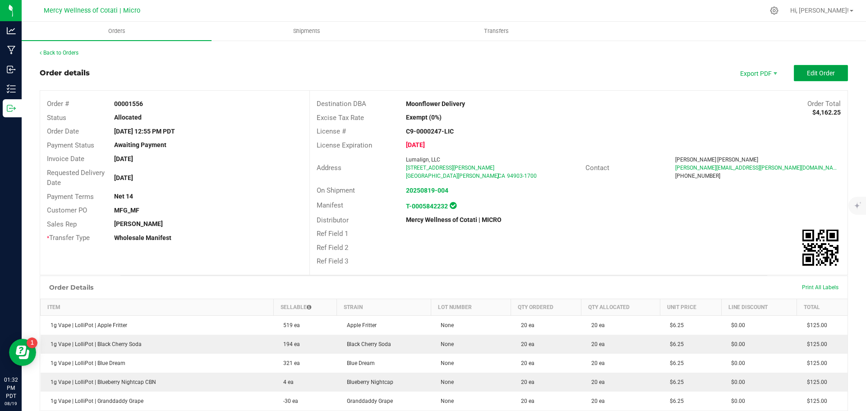
click at [807, 72] on span "Edit Order" at bounding box center [821, 72] width 28 height 7
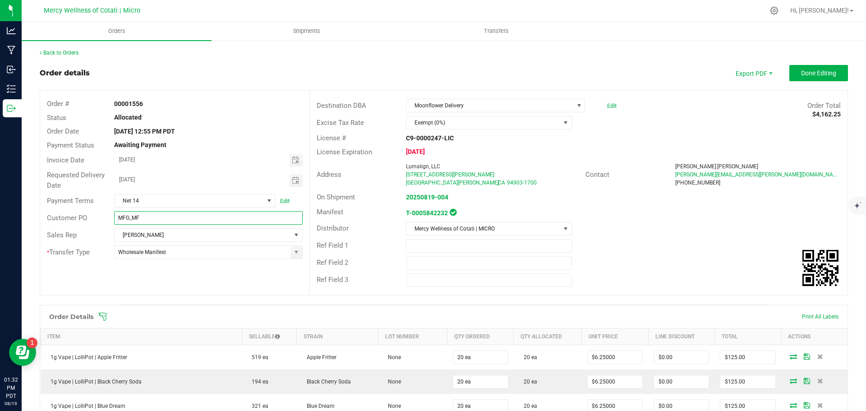
click at [197, 215] on input "MFG_MF" at bounding box center [208, 218] width 188 height 14
paste input "0009397196"
type input "MFG_MF0009397196"
click at [813, 77] on span "Done Editing" at bounding box center [818, 72] width 35 height 7
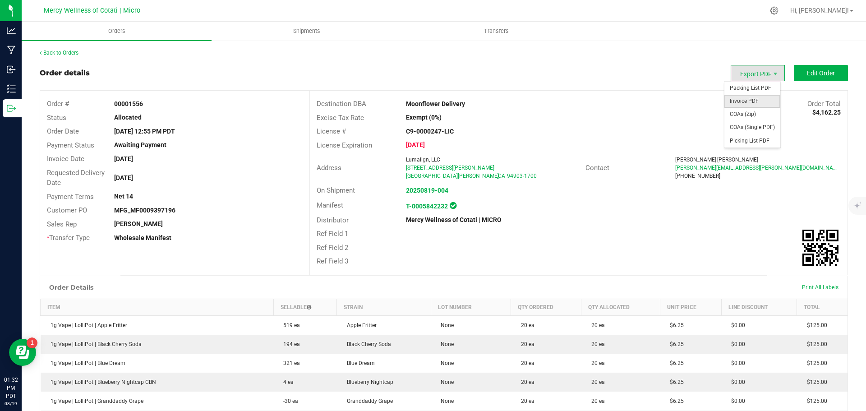
click at [756, 98] on span "Invoice PDF" at bounding box center [752, 101] width 56 height 13
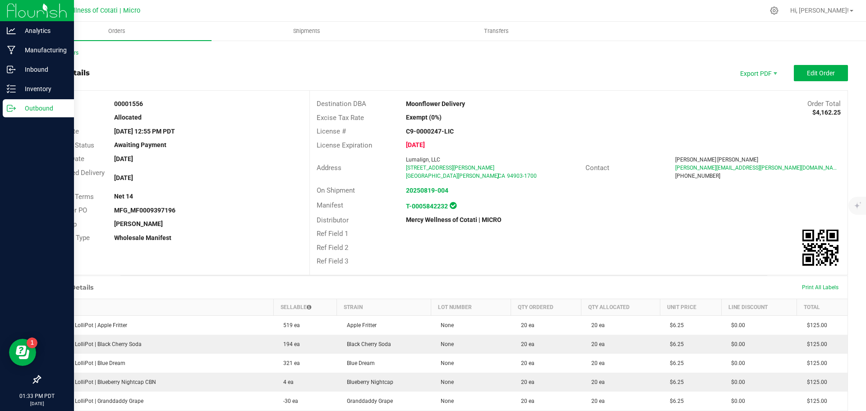
click at [31, 108] on p "Outbound" at bounding box center [43, 108] width 54 height 11
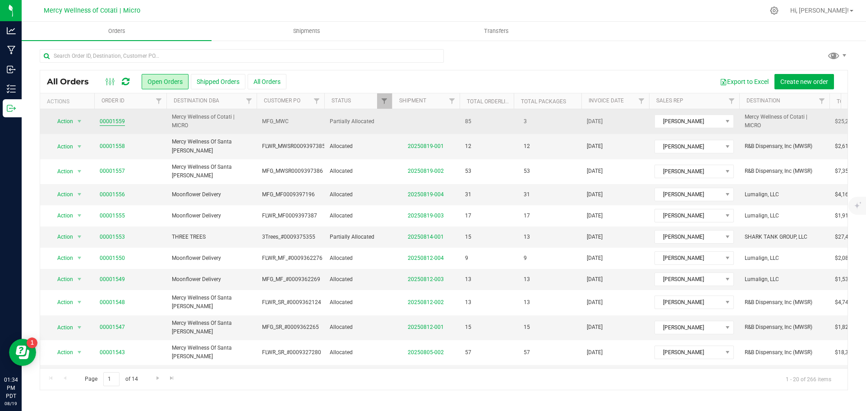
click at [109, 120] on link "00001559" at bounding box center [112, 121] width 25 height 9
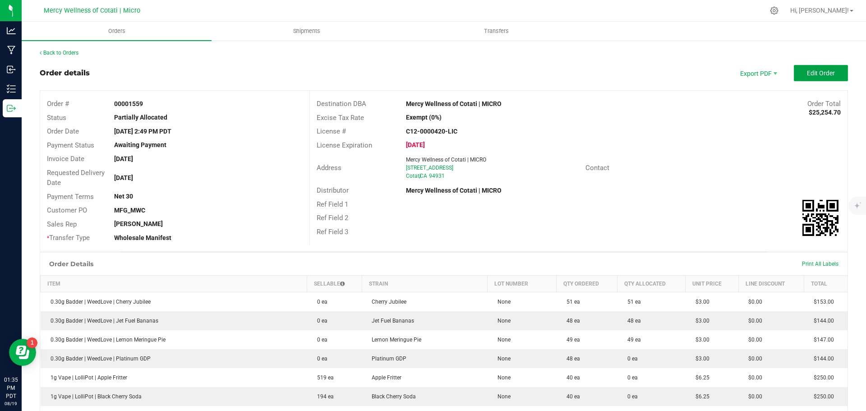
click at [796, 72] on button "Edit Order" at bounding box center [820, 73] width 54 height 16
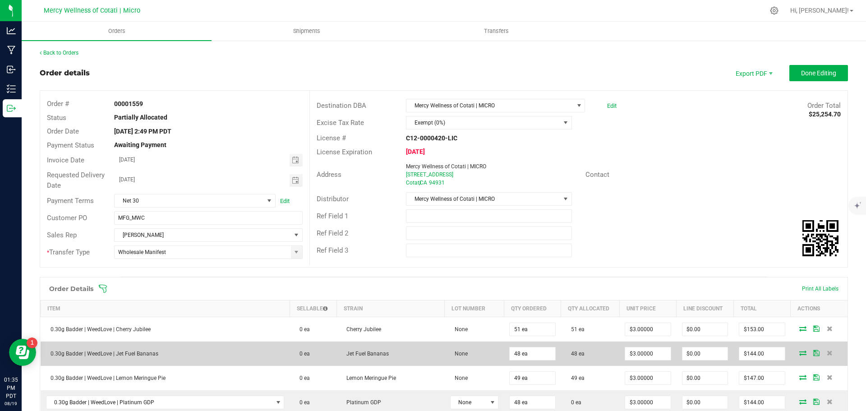
scroll to position [90, 0]
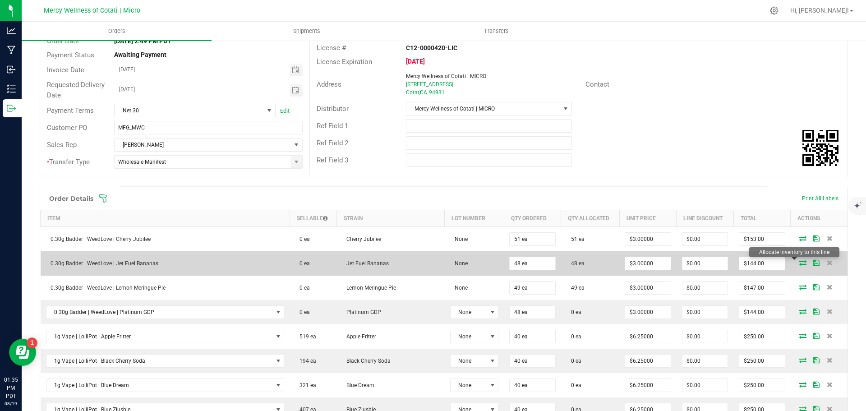
click at [799, 261] on icon at bounding box center [802, 262] width 7 height 5
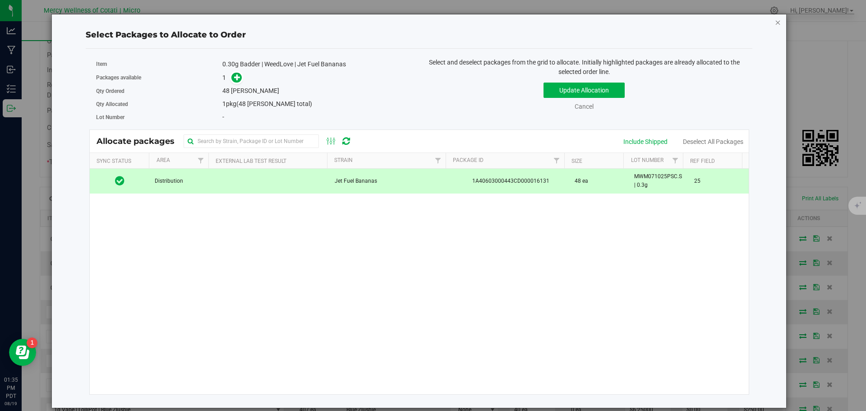
click at [777, 22] on icon "button" at bounding box center [778, 22] width 6 height 11
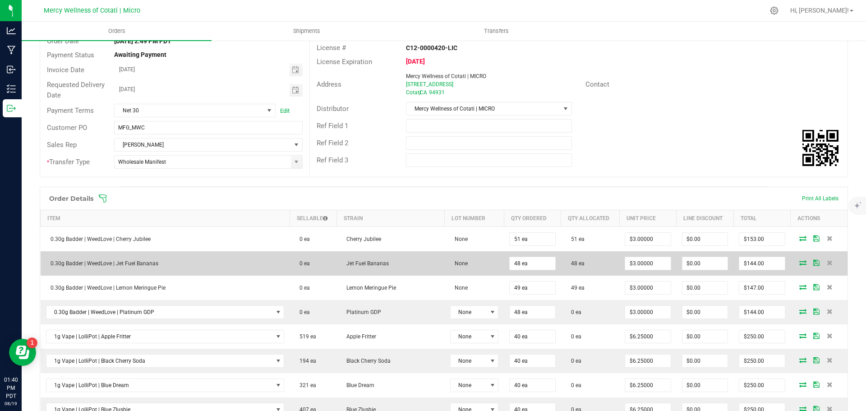
click at [799, 261] on icon at bounding box center [802, 262] width 7 height 5
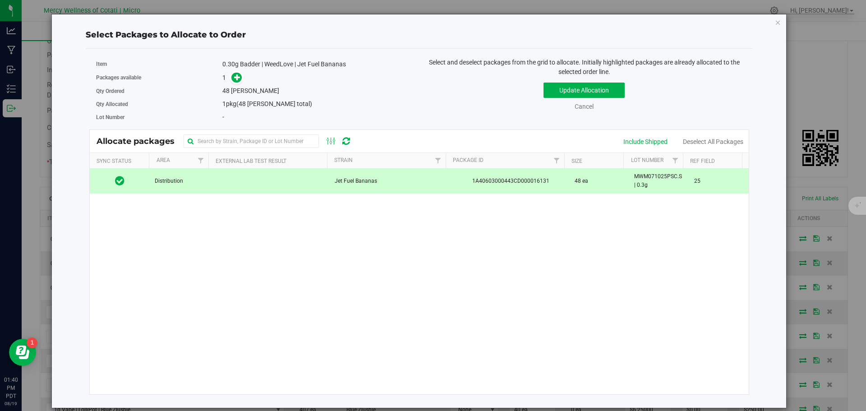
click at [244, 184] on td at bounding box center [269, 181] width 120 height 24
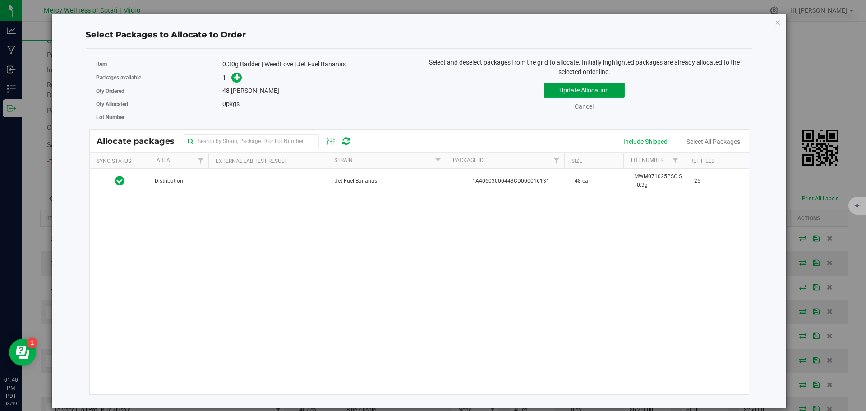
drag, startPoint x: 567, startPoint y: 89, endPoint x: 559, endPoint y: 98, distance: 11.8
click at [567, 89] on button "Update Allocation" at bounding box center [583, 90] width 81 height 15
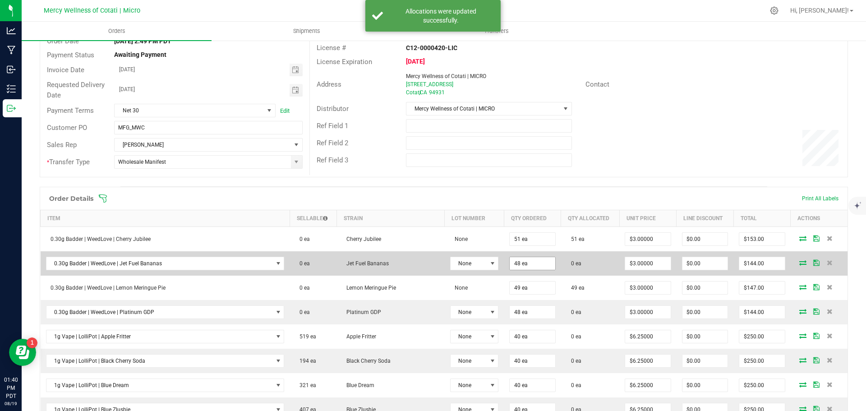
click at [523, 262] on input "48 ea" at bounding box center [531, 263] width 45 height 13
click at [523, 262] on input "48" at bounding box center [531, 263] width 45 height 13
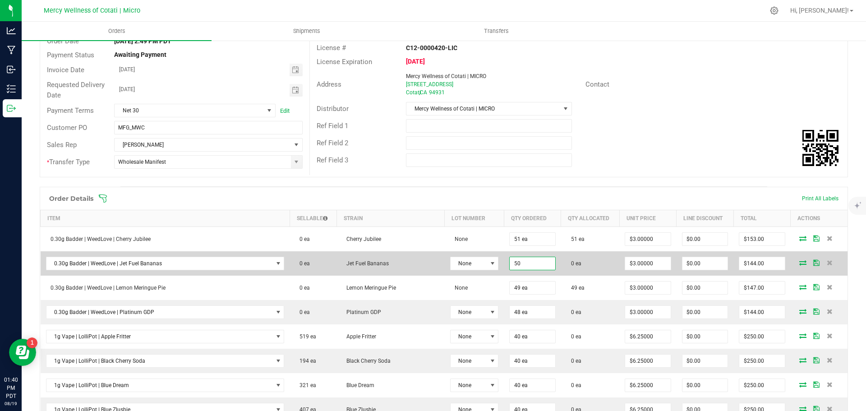
type input "50 ea"
type input "$150.00"
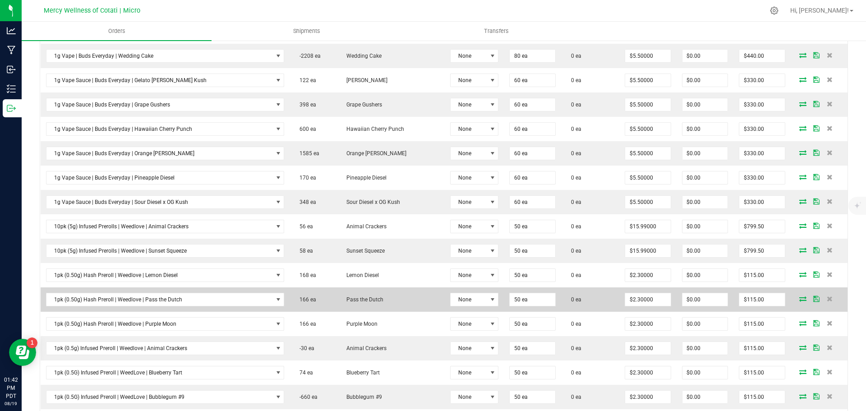
scroll to position [947, 0]
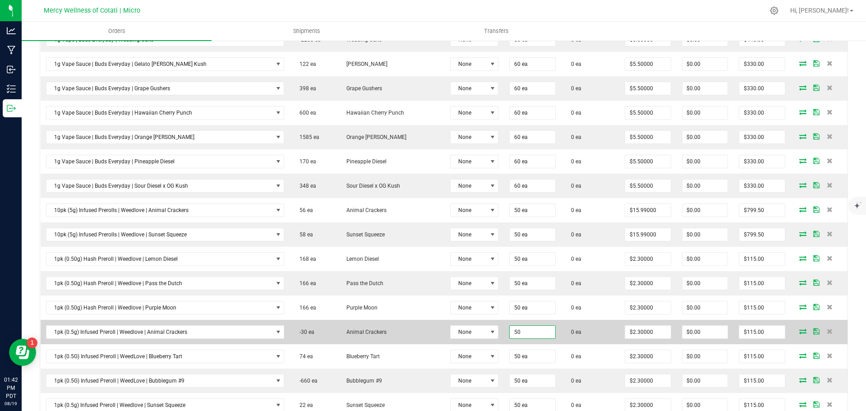
click at [512, 330] on input "50" at bounding box center [531, 331] width 45 height 13
type input "45 ea"
type input "$103.50"
click at [581, 330] on td "0 ea" at bounding box center [590, 332] width 59 height 24
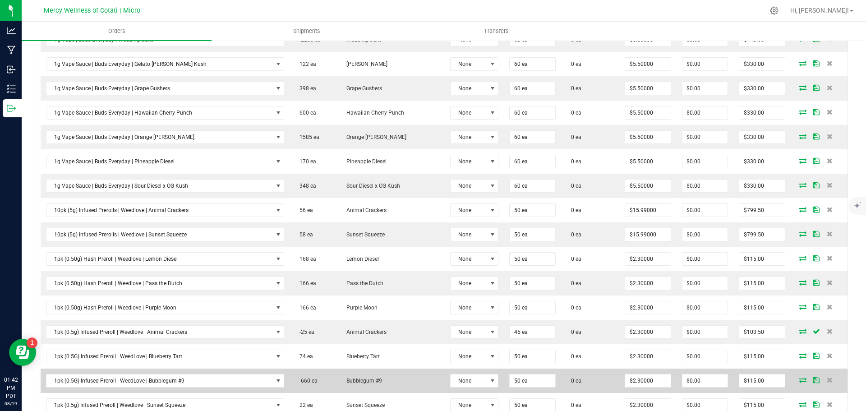
click at [596, 372] on td "0 ea" at bounding box center [590, 380] width 59 height 24
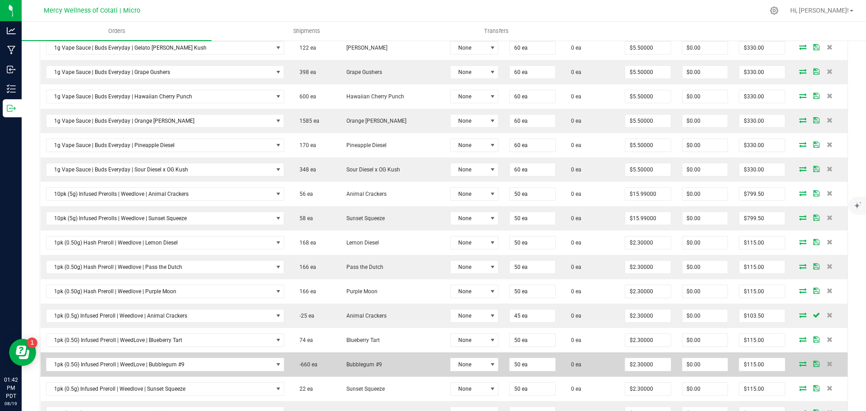
scroll to position [992, 0]
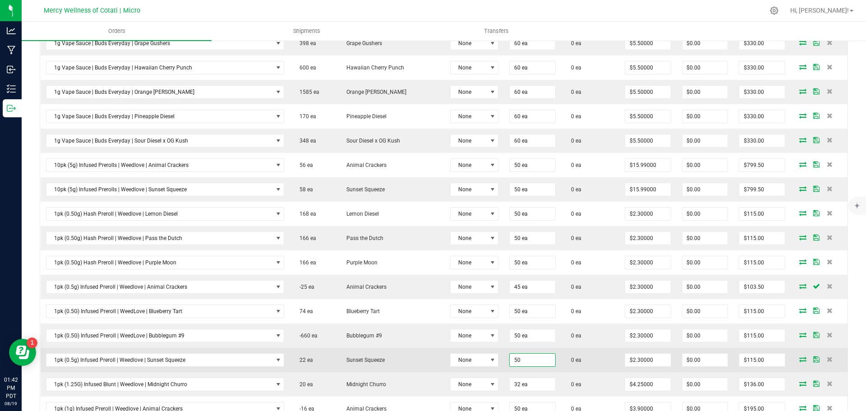
click at [516, 358] on input "50" at bounding box center [531, 359] width 45 height 13
type input "72 ea"
type input "$165.60"
click at [586, 353] on td "0 ea" at bounding box center [590, 360] width 59 height 24
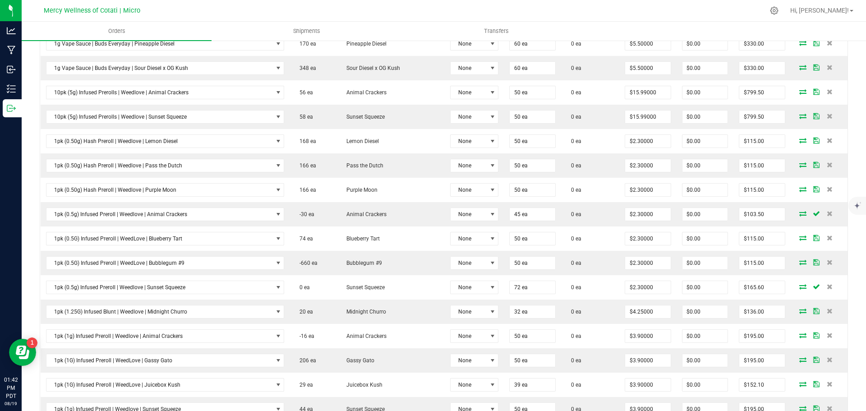
scroll to position [1082, 0]
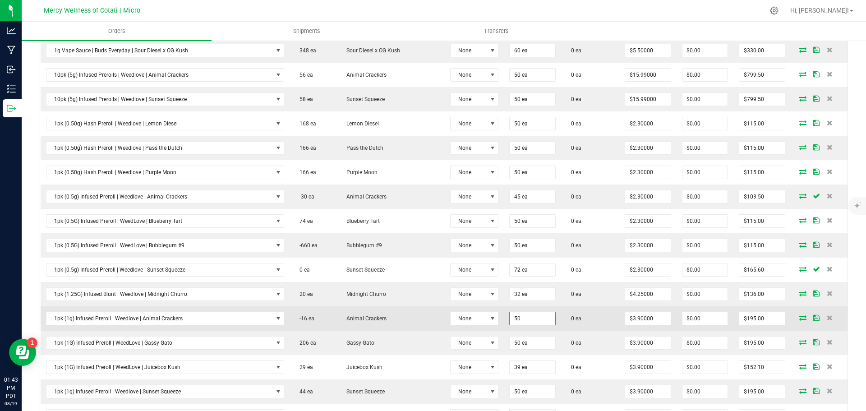
click at [528, 321] on input "50" at bounding box center [531, 318] width 45 height 13
type input "34 ea"
type input "$132.60"
click at [601, 315] on td "0 ea" at bounding box center [590, 318] width 59 height 24
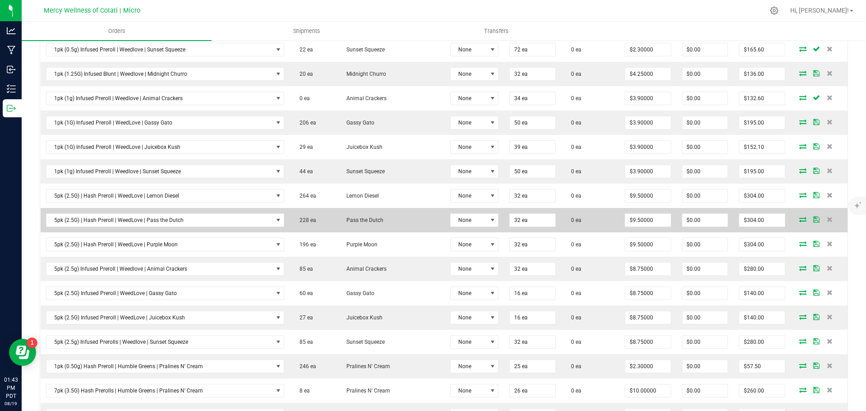
scroll to position [1307, 0]
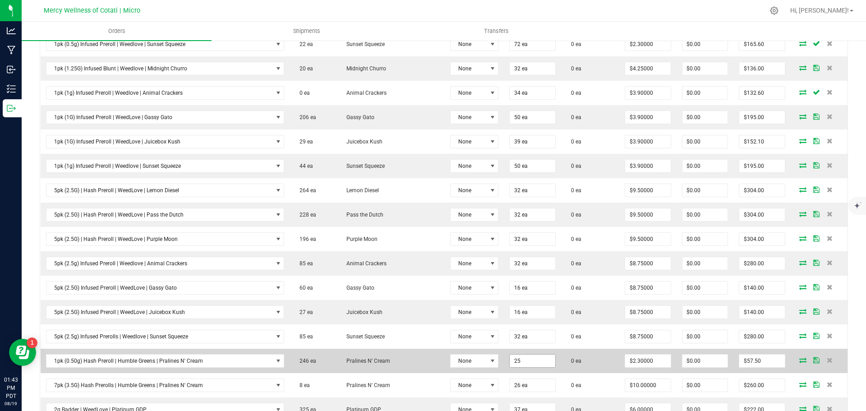
click at [526, 361] on input "25" at bounding box center [531, 360] width 45 height 13
type input "50 ea"
type input "$115.00"
click at [576, 354] on td "0 ea" at bounding box center [590, 360] width 59 height 24
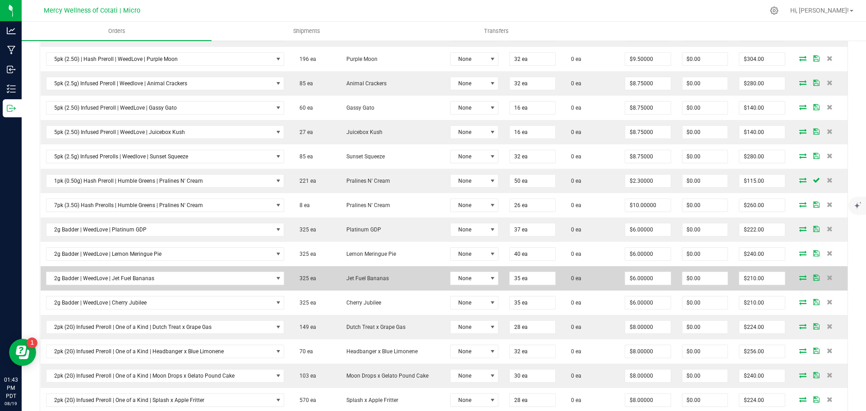
scroll to position [1488, 0]
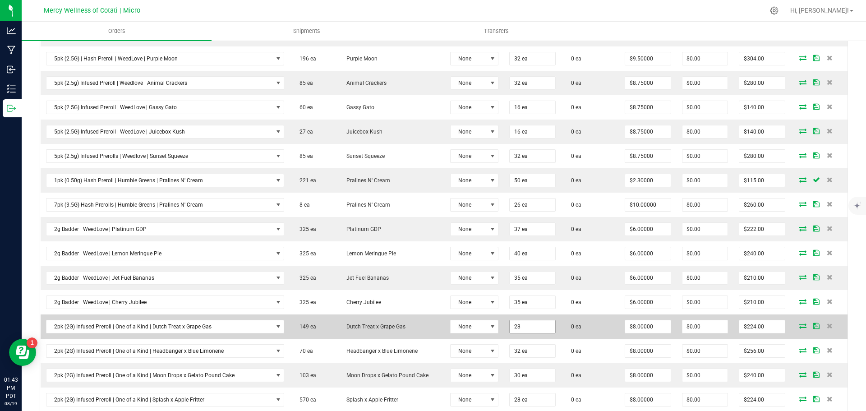
click at [538, 330] on input "28" at bounding box center [531, 326] width 45 height 13
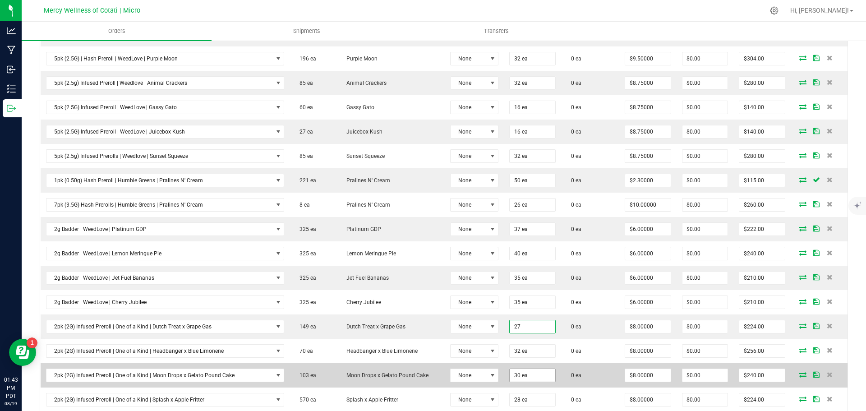
type input "27 ea"
type input "$216.00"
click at [534, 377] on input "30" at bounding box center [531, 375] width 45 height 13
type input "33 ea"
type input "$264.00"
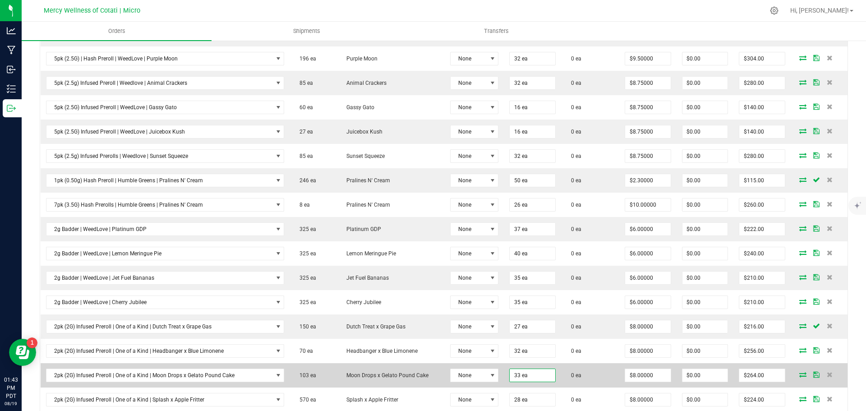
click at [596, 385] on td "0 ea" at bounding box center [590, 375] width 59 height 24
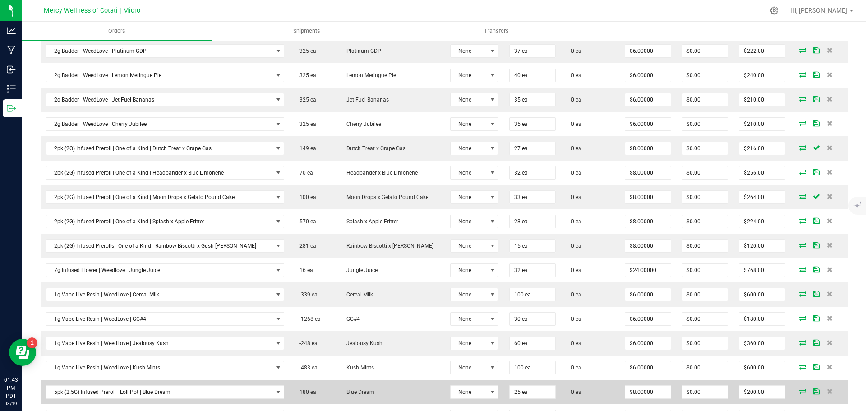
scroll to position [1668, 0]
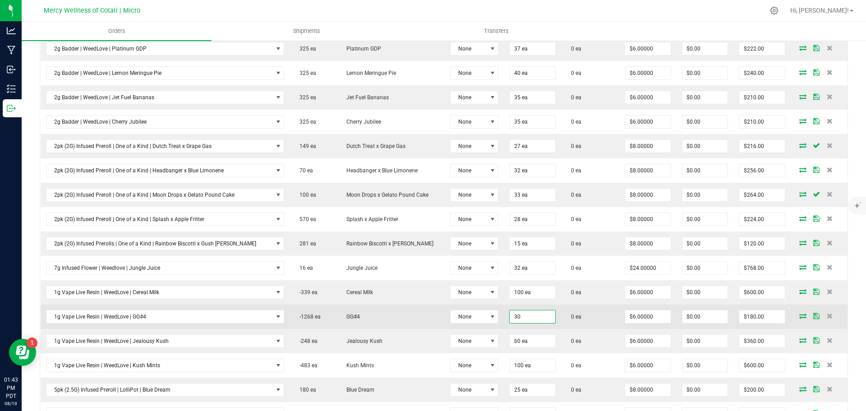
click at [521, 316] on input "30" at bounding box center [531, 316] width 45 height 13
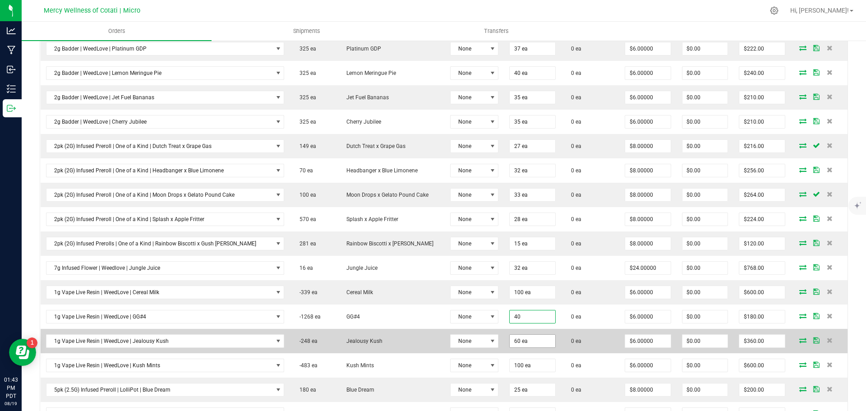
type input "40 ea"
type input "$240.00"
click at [509, 341] on input "60" at bounding box center [531, 341] width 45 height 13
type input "40 ea"
type input "$240.00"
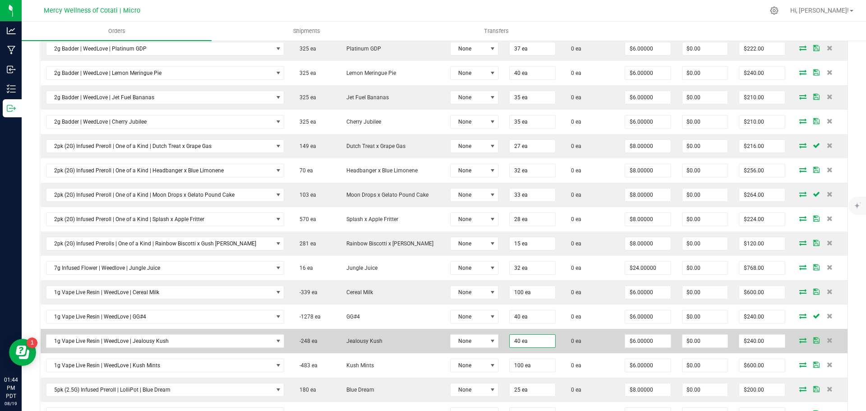
click at [619, 347] on td "$6.00000" at bounding box center [647, 341] width 57 height 24
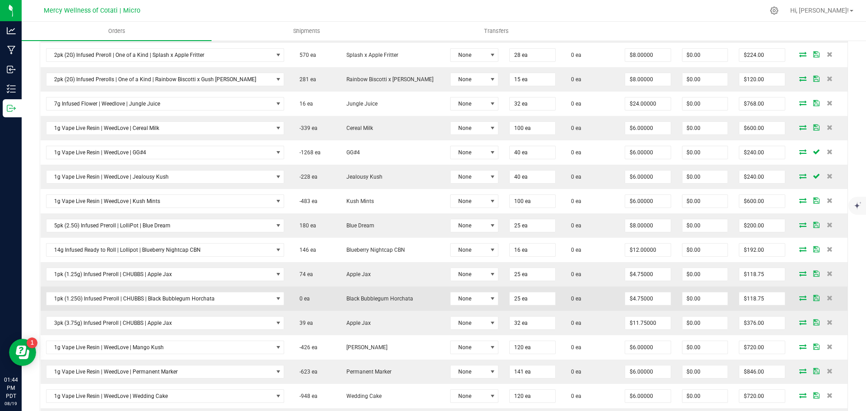
scroll to position [1848, 0]
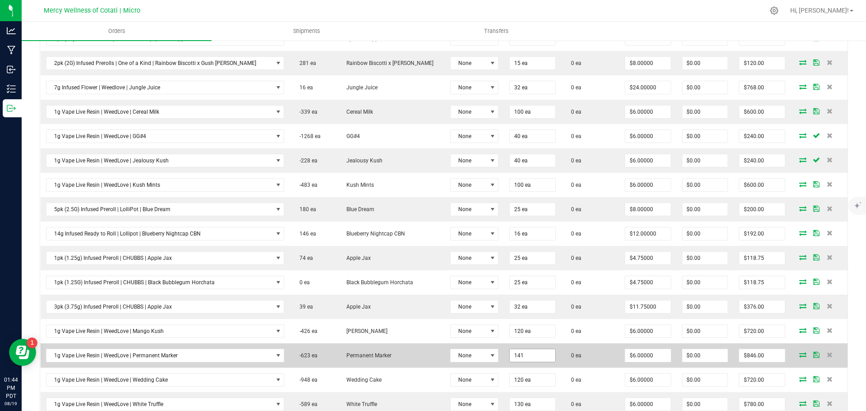
click at [528, 357] on input "141" at bounding box center [531, 355] width 45 height 13
type input "121 ea"
type input "$726.00"
click at [581, 351] on td "0 ea" at bounding box center [590, 355] width 59 height 24
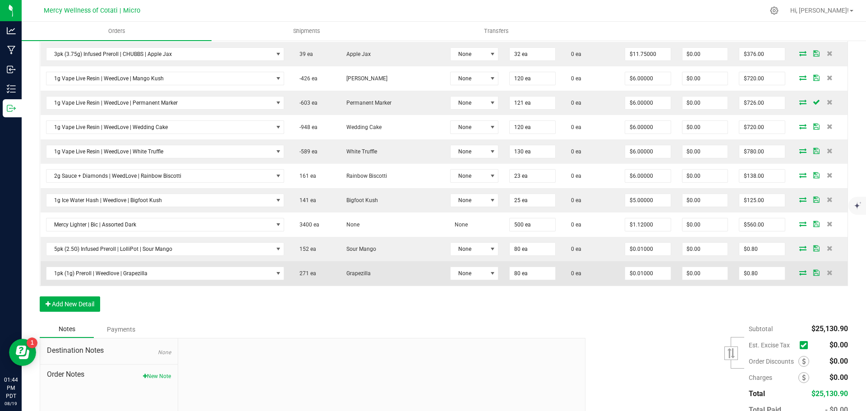
scroll to position [2159, 0]
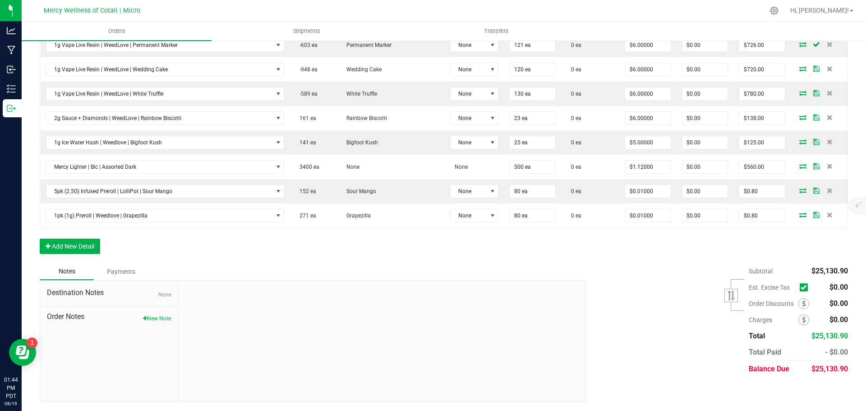
click at [658, 315] on div "Subtotal $25,130.90 Est. Excise Tax" at bounding box center [712, 320] width 269 height 114
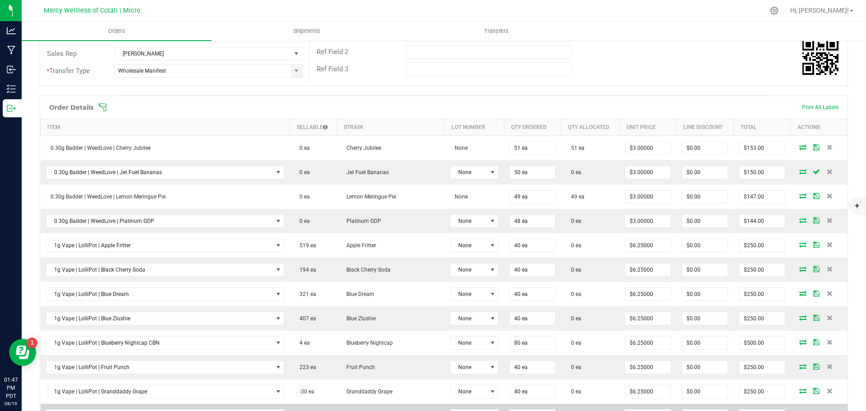
scroll to position [130, 0]
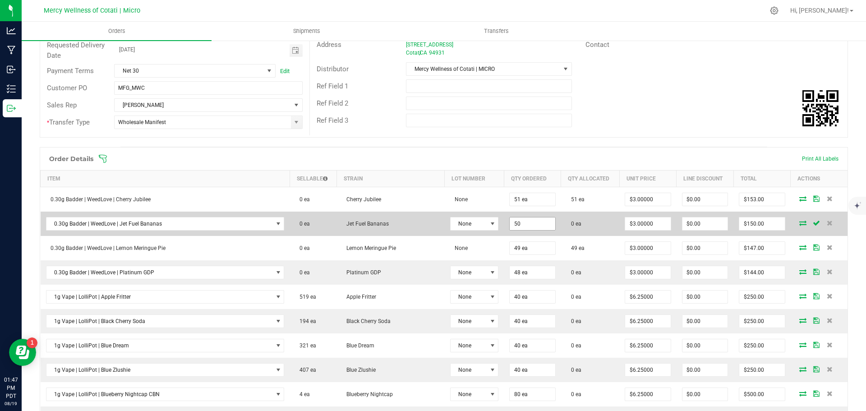
click at [513, 223] on input "50" at bounding box center [531, 223] width 45 height 13
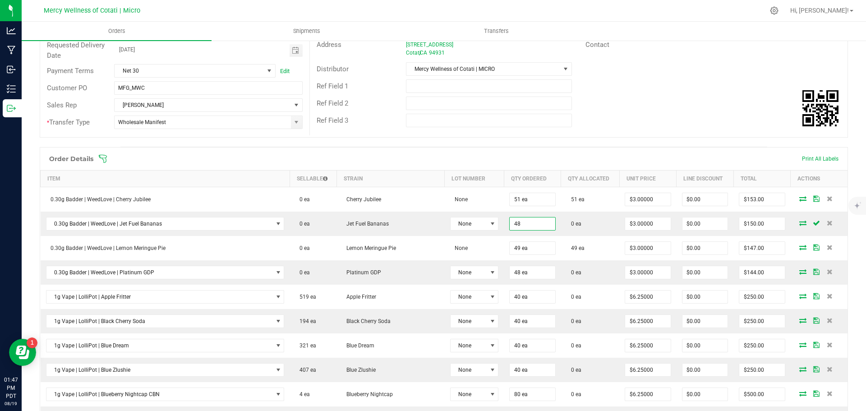
type input "48 ea"
type input "$144.00"
click at [627, 121] on div "Ref Field 3" at bounding box center [578, 120] width 537 height 17
click at [799, 222] on icon at bounding box center [802, 222] width 7 height 5
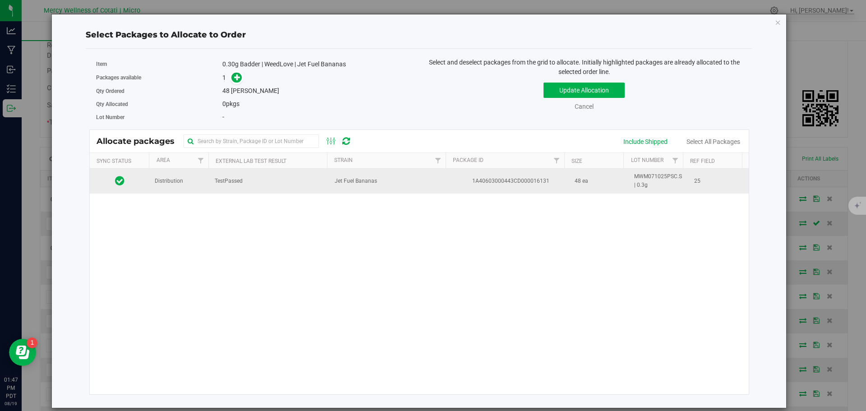
click at [259, 191] on td "TestPassed" at bounding box center [269, 181] width 120 height 24
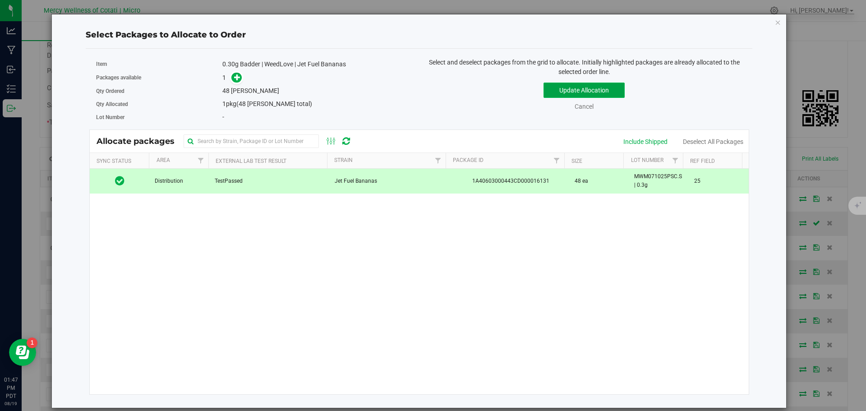
click at [610, 89] on button "Update Allocation" at bounding box center [583, 90] width 81 height 15
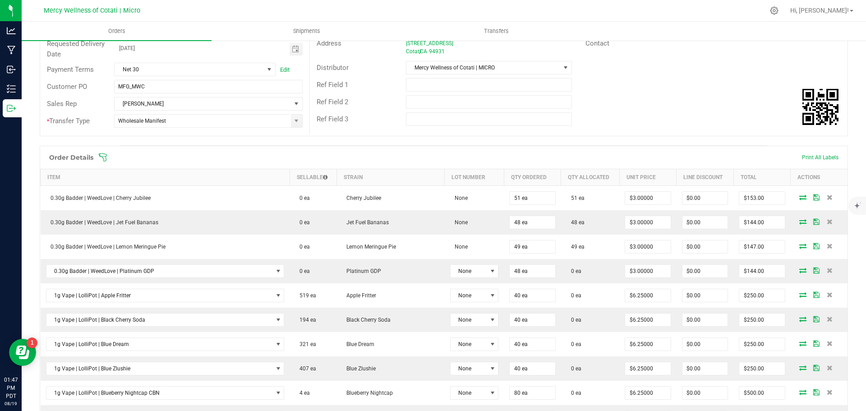
scroll to position [40, 0]
